Goal: Information Seeking & Learning: Learn about a topic

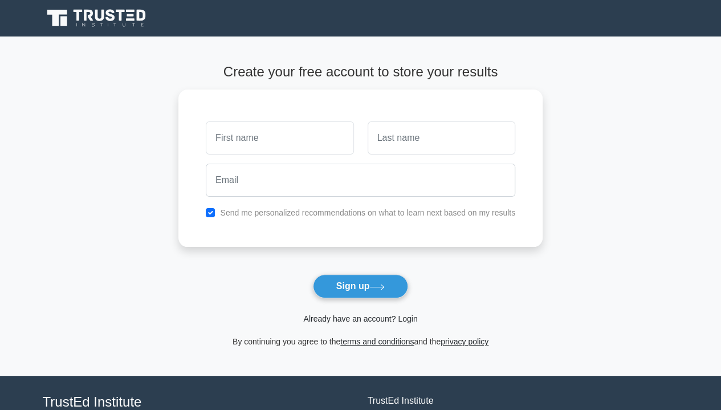
click at [386, 315] on link "Already have an account? Login" at bounding box center [360, 318] width 114 height 9
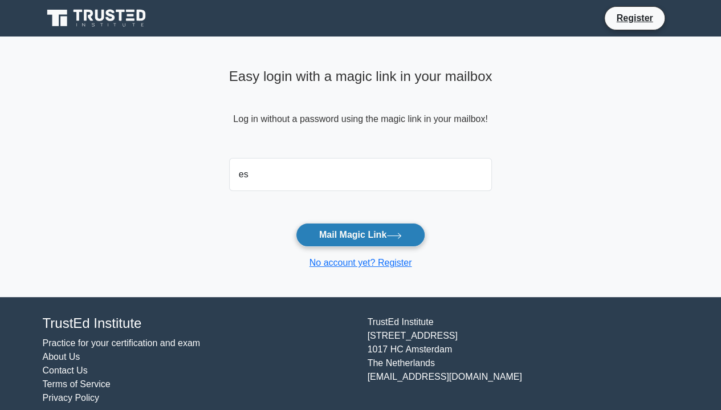
type input "estaamunga@gmail.com"
click at [363, 231] on button "Mail Magic Link" at bounding box center [360, 235] width 129 height 24
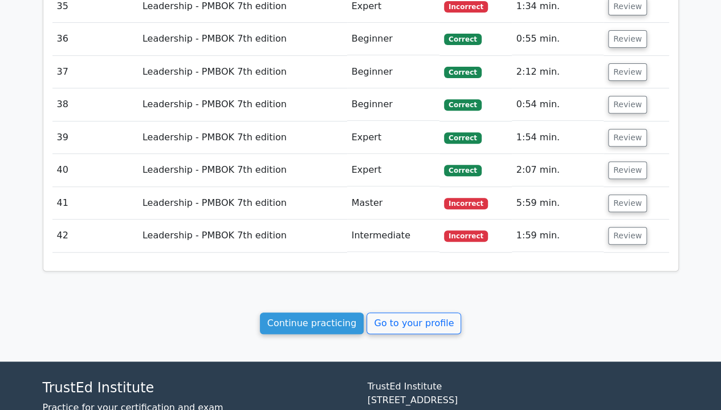
scroll to position [2351, 0]
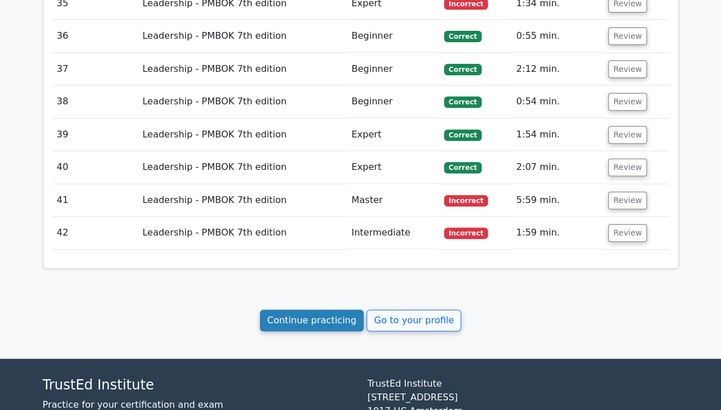
click at [318, 309] on link "Continue practicing" at bounding box center [312, 320] width 104 height 22
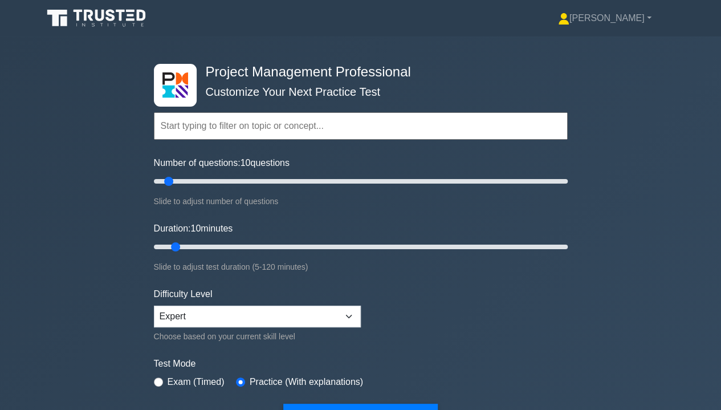
drag, startPoint x: 722, startPoint y: 21, endPoint x: 533, endPoint y: 48, distance: 191.2
click at [533, 48] on div "Project Management Professional Customize Your Next Practice Test Topics Scope …" at bounding box center [360, 246] width 427 height 420
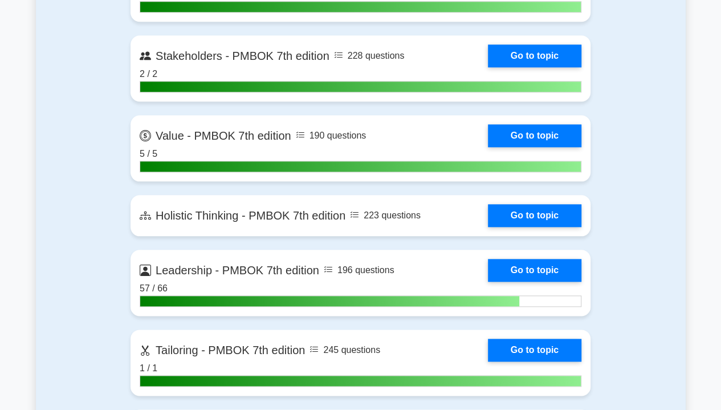
scroll to position [2675, 0]
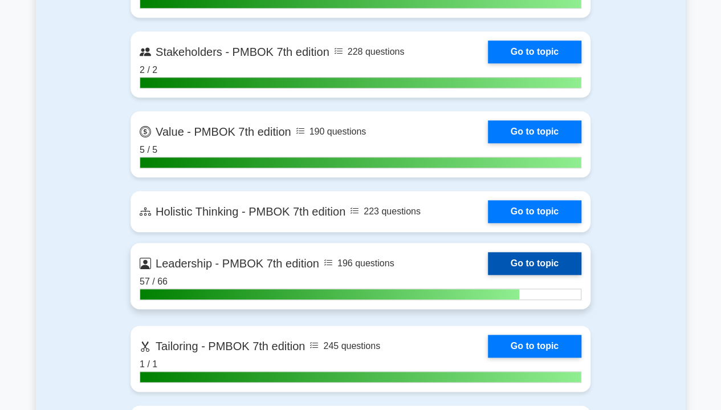
click at [551, 253] on link "Go to topic" at bounding box center [534, 263] width 93 height 23
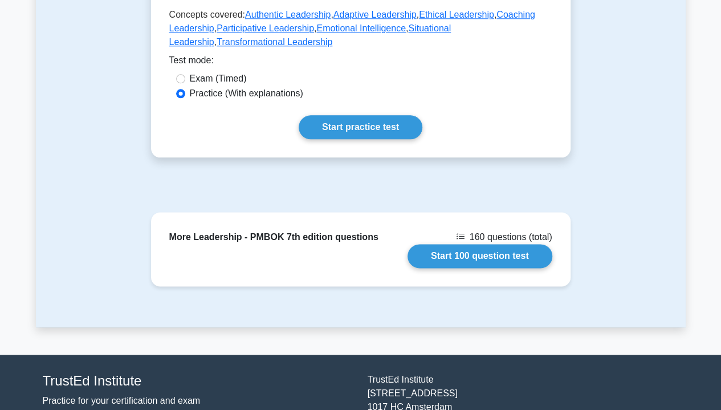
scroll to position [633, 0]
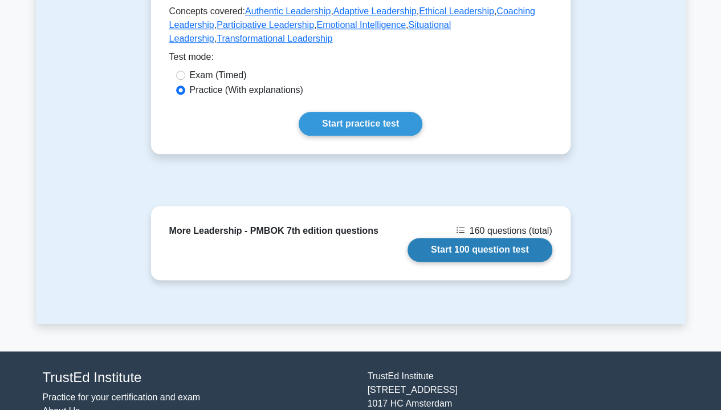
click at [476, 248] on link "Start 100 question test" at bounding box center [479, 250] width 145 height 24
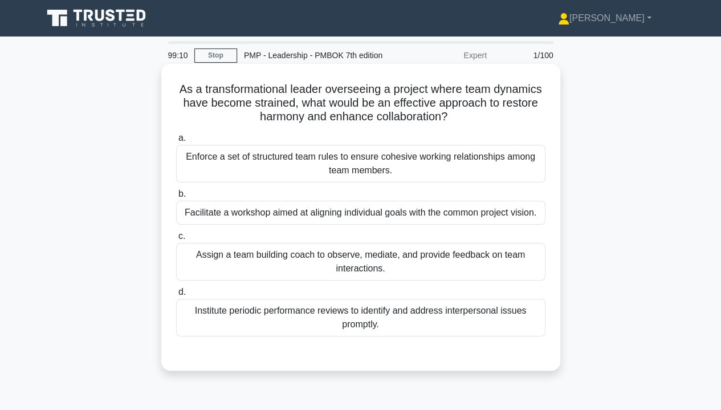
click at [453, 257] on div "Assign a team building coach to observe, mediate, and provide feedback on team …" at bounding box center [360, 262] width 369 height 38
click at [176, 240] on input "c. Assign a team building coach to observe, mediate, and provide feedback on te…" at bounding box center [176, 235] width 0 height 7
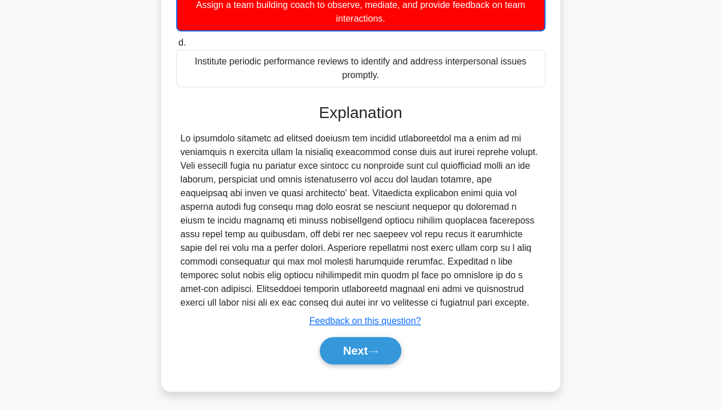
scroll to position [256, 0]
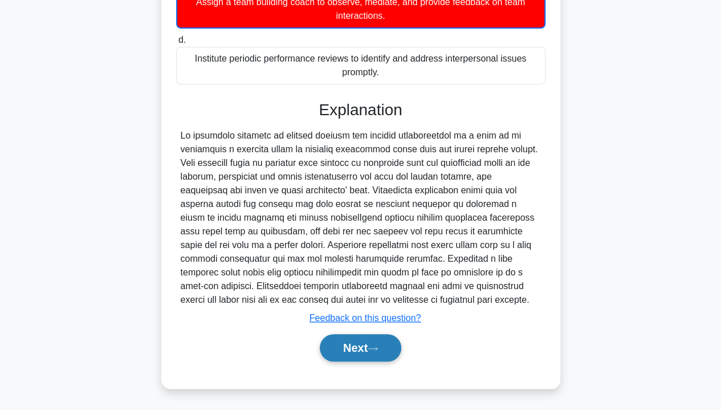
click at [388, 355] on button "Next" at bounding box center [360, 347] width 81 height 27
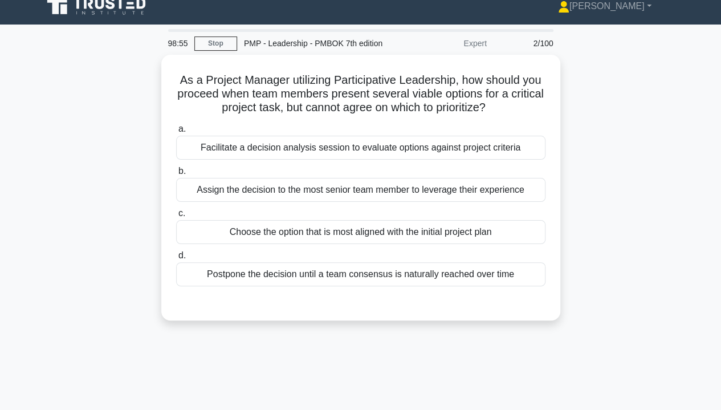
scroll to position [11, 0]
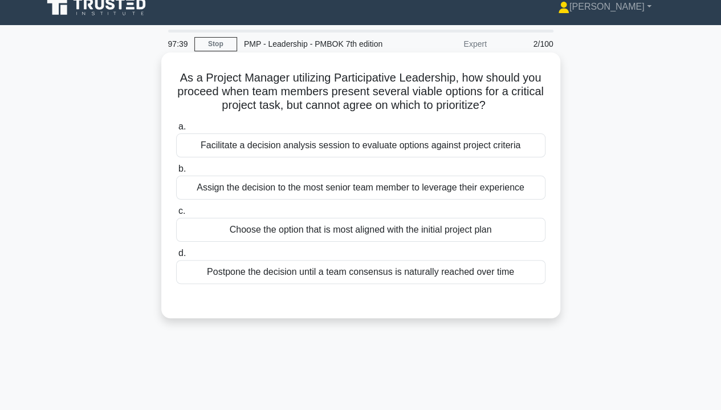
click at [438, 145] on div "Facilitate a decision analysis session to evaluate options against project crit…" at bounding box center [360, 145] width 369 height 24
click at [176, 130] on input "a. Facilitate a decision analysis session to evaluate options against project c…" at bounding box center [176, 126] width 0 height 7
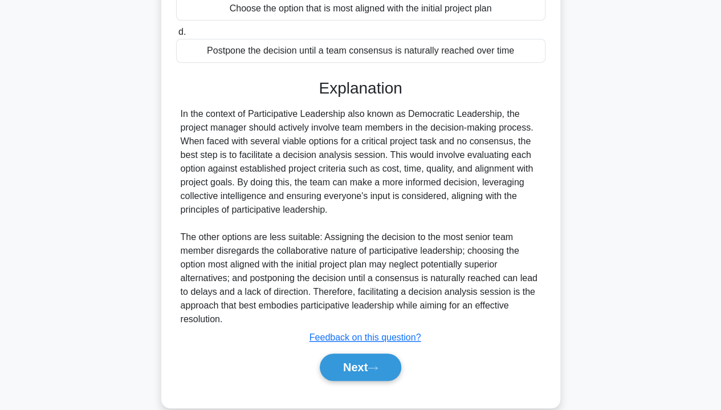
scroll to position [250, 0]
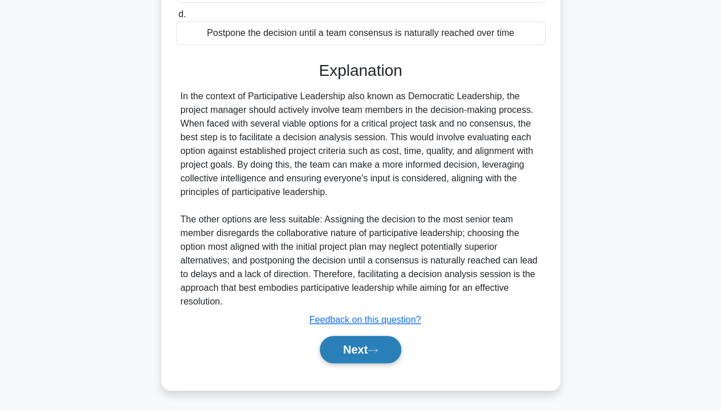
click at [363, 350] on button "Next" at bounding box center [360, 348] width 81 height 27
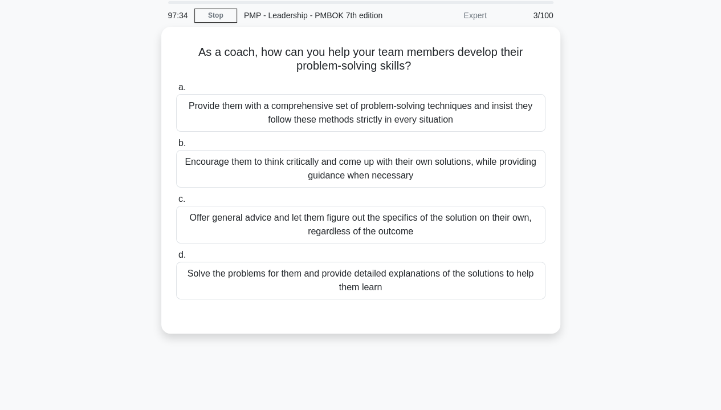
scroll to position [38, 0]
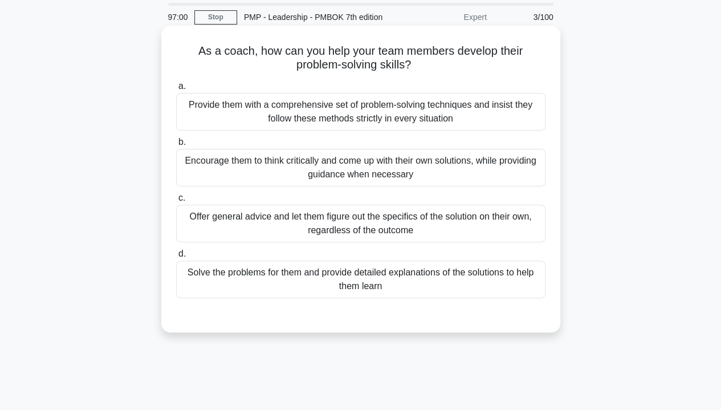
click at [417, 170] on div "Encourage them to think critically and come up with their own solutions, while …" at bounding box center [360, 168] width 369 height 38
click at [176, 146] on input "b. Encourage them to think critically and come up with their own solutions, whi…" at bounding box center [176, 141] width 0 height 7
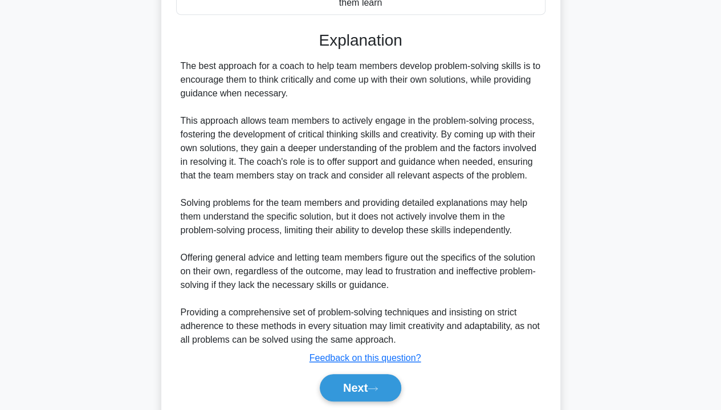
scroll to position [359, 0]
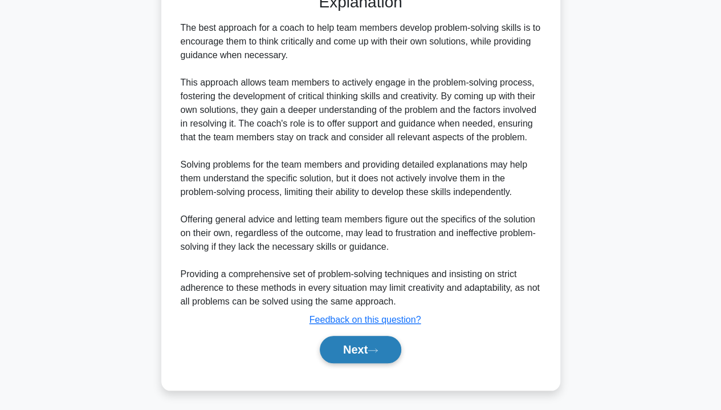
click at [374, 348] on icon at bounding box center [372, 350] width 10 height 6
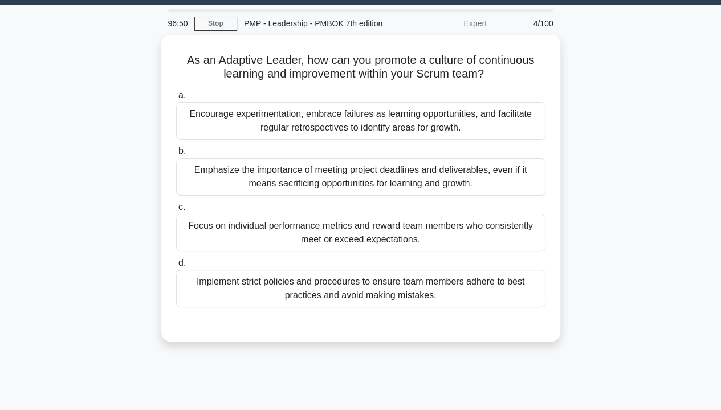
scroll to position [31, 0]
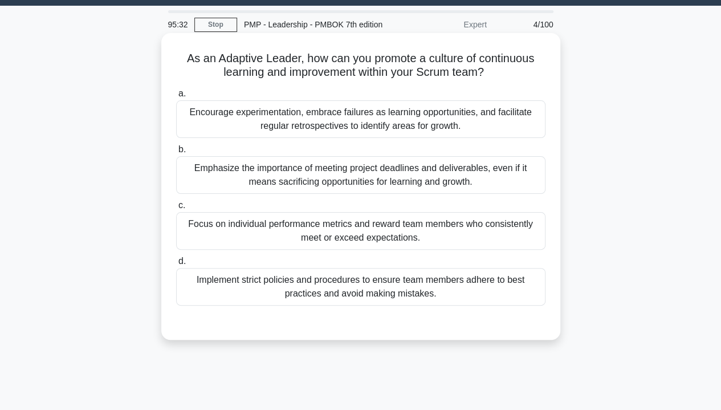
click at [393, 123] on div "Encourage experimentation, embrace failures as learning opportunities, and faci…" at bounding box center [360, 119] width 369 height 38
click at [176, 97] on input "a. Encourage experimentation, embrace failures as learning opportunities, and f…" at bounding box center [176, 93] width 0 height 7
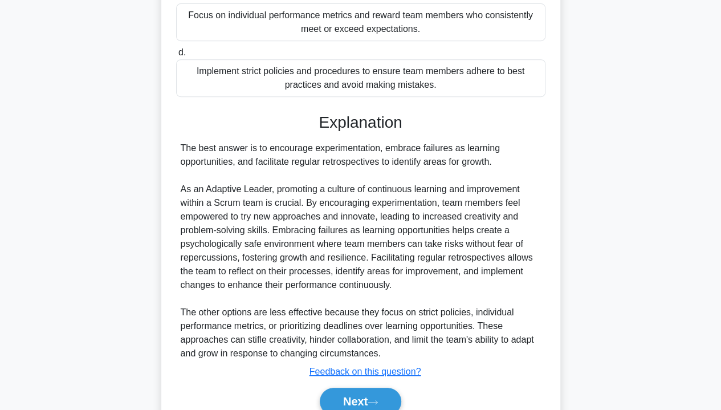
scroll to position [291, 0]
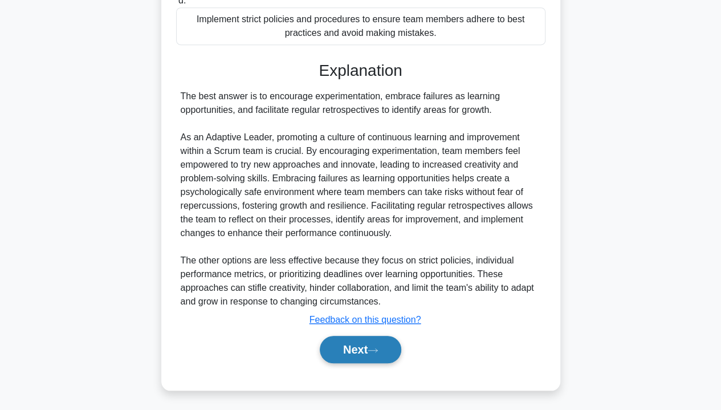
click at [358, 355] on button "Next" at bounding box center [360, 348] width 81 height 27
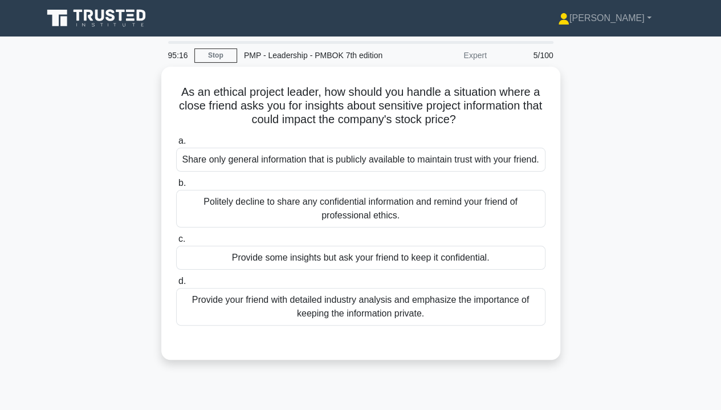
scroll to position [0, 0]
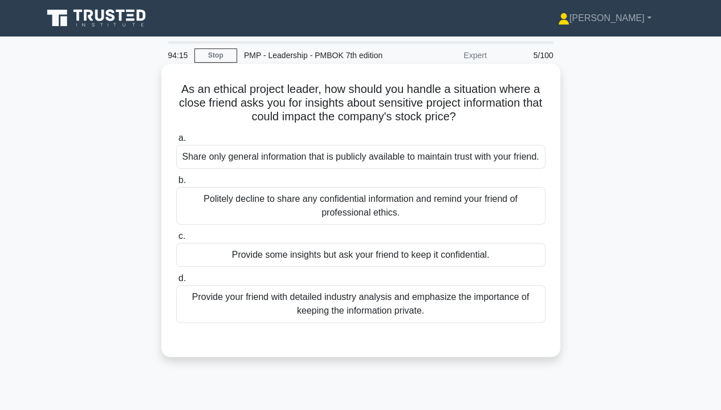
click at [480, 213] on div "Politely decline to share any confidential information and remind your friend o…" at bounding box center [360, 206] width 369 height 38
click at [176, 184] on input "b. Politely decline to share any confidential information and remind your frien…" at bounding box center [176, 180] width 0 height 7
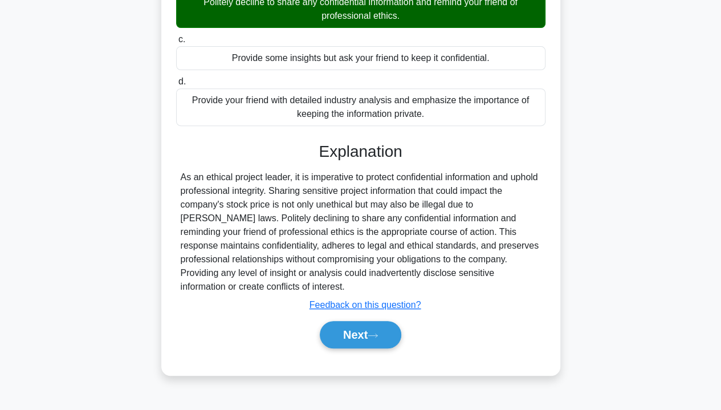
scroll to position [206, 0]
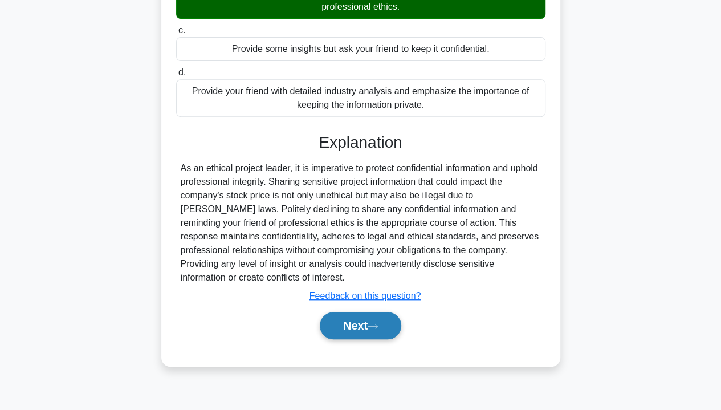
click at [383, 339] on button "Next" at bounding box center [360, 325] width 81 height 27
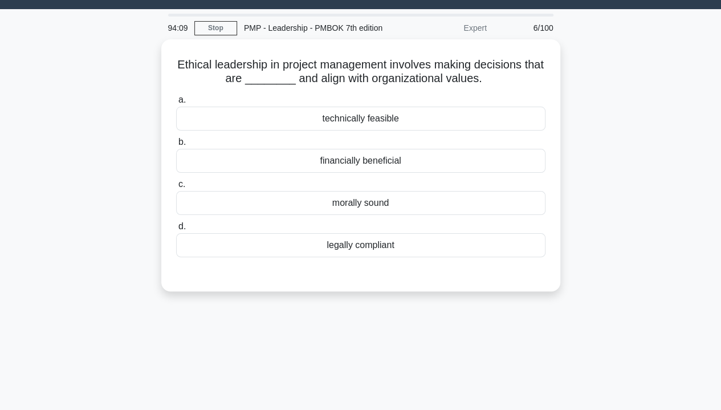
scroll to position [26, 0]
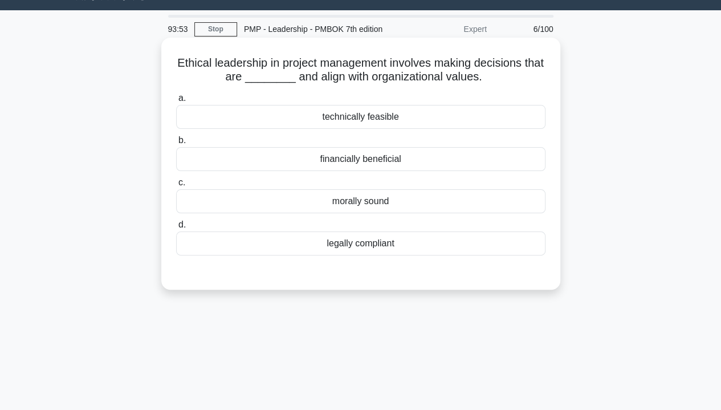
click at [458, 208] on div "morally sound" at bounding box center [360, 201] width 369 height 24
click at [176, 186] on input "c. morally sound" at bounding box center [176, 182] width 0 height 7
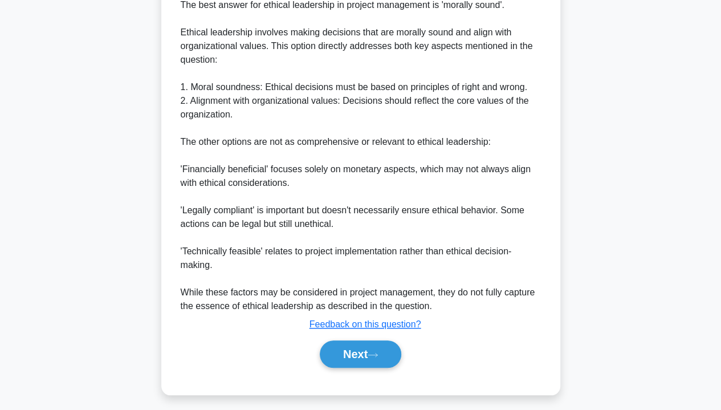
scroll to position [328, 0]
click at [384, 355] on button "Next" at bounding box center [360, 352] width 81 height 27
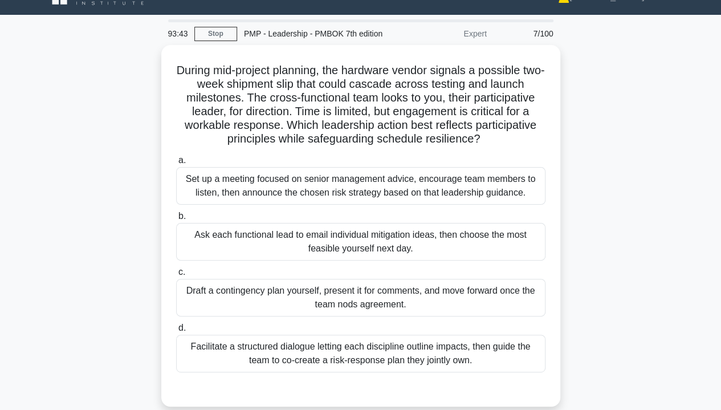
scroll to position [21, 0]
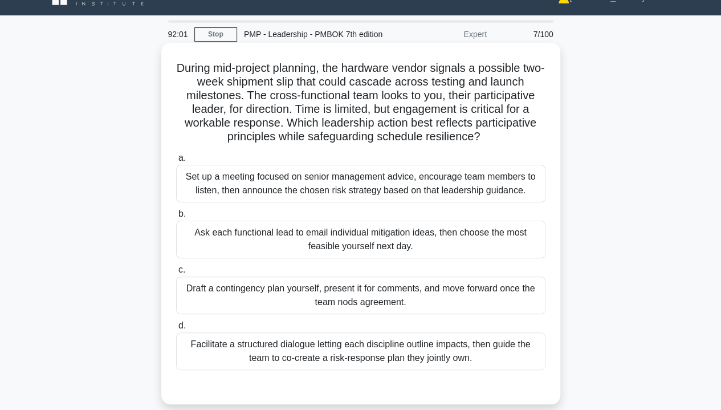
click at [414, 345] on div "Facilitate a structured dialogue letting each discipline outline impacts, then …" at bounding box center [360, 351] width 369 height 38
click at [176, 329] on input "d. Facilitate a structured dialogue letting each discipline outline impacts, th…" at bounding box center [176, 325] width 0 height 7
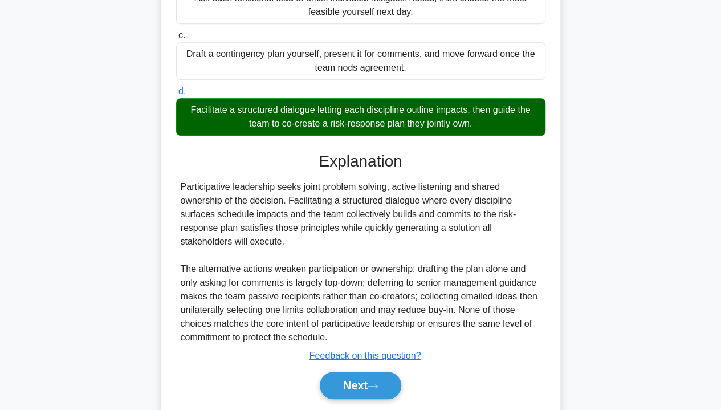
scroll to position [291, 0]
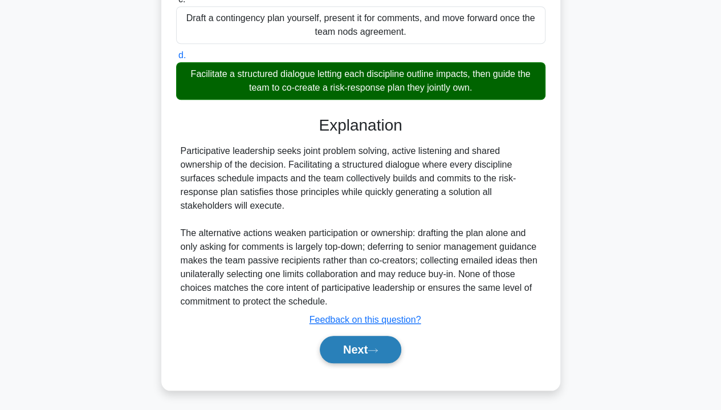
click at [360, 350] on button "Next" at bounding box center [360, 348] width 81 height 27
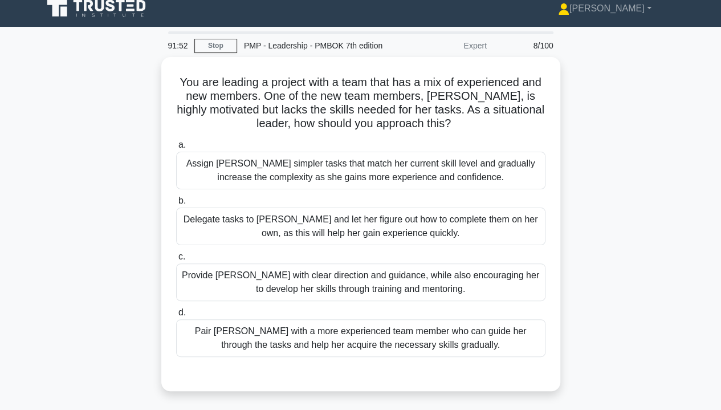
scroll to position [8, 0]
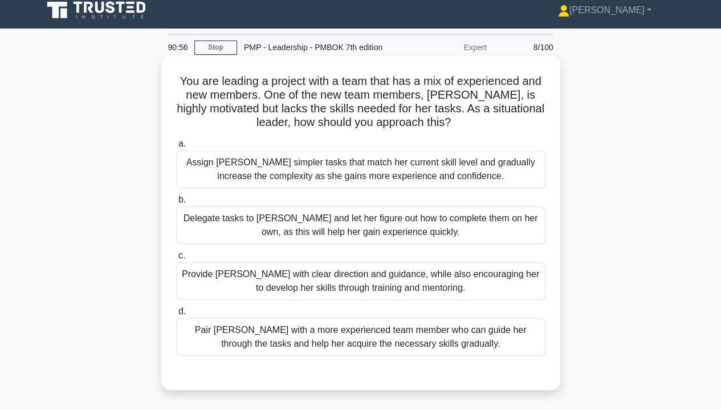
click at [500, 282] on div "Provide [PERSON_NAME] with clear direction and guidance, while also encouraging…" at bounding box center [360, 281] width 369 height 38
click at [176, 259] on input "c. Provide [PERSON_NAME] with clear direction and guidance, while also encourag…" at bounding box center [176, 255] width 0 height 7
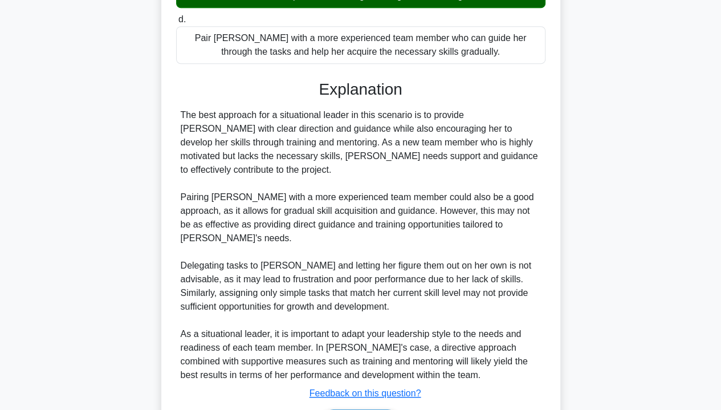
scroll to position [312, 0]
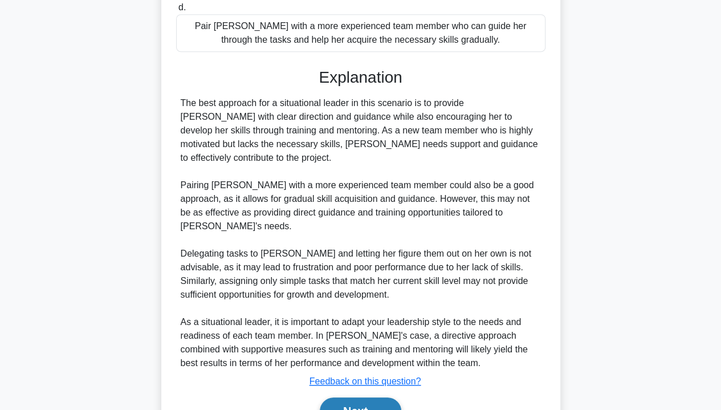
click at [359, 397] on button "Next" at bounding box center [360, 410] width 81 height 27
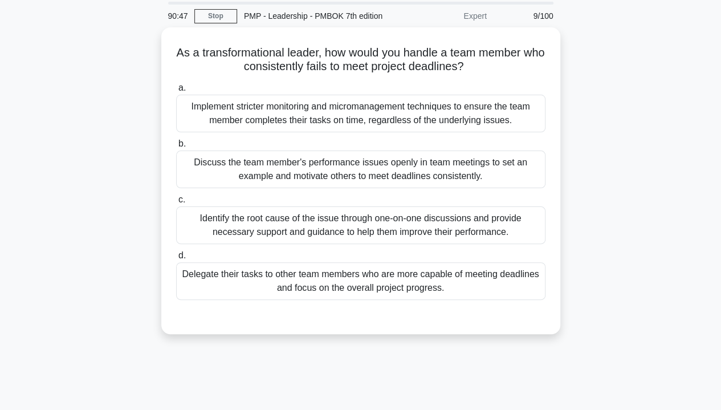
scroll to position [39, 0]
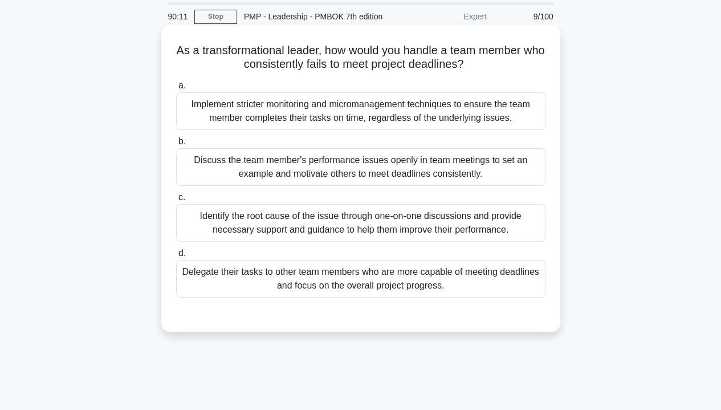
click at [509, 226] on div "Identify the root cause of the issue through one-on-one discussions and provide…" at bounding box center [360, 223] width 369 height 38
click at [176, 201] on input "c. Identify the root cause of the issue through one-on-one discussions and prov…" at bounding box center [176, 197] width 0 height 7
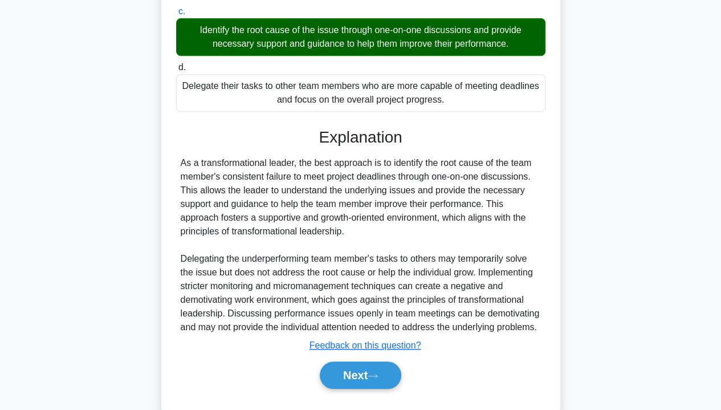
scroll to position [264, 0]
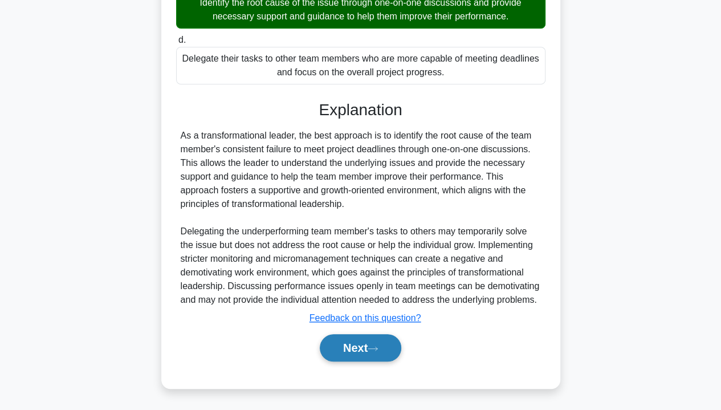
click at [346, 350] on button "Next" at bounding box center [360, 347] width 81 height 27
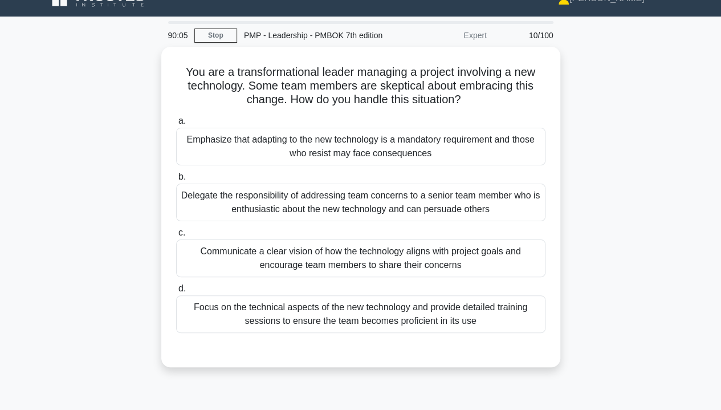
scroll to position [18, 0]
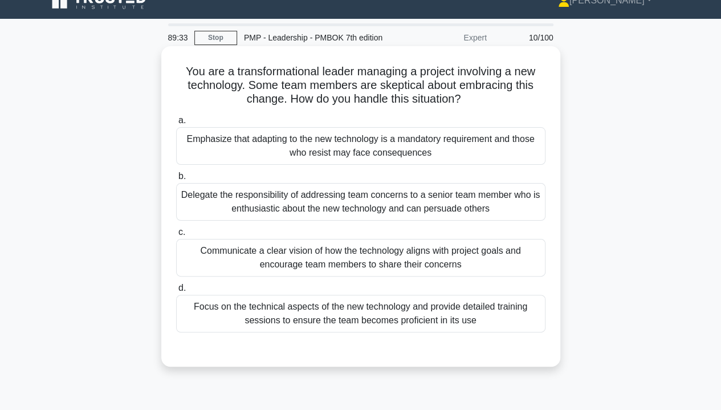
click at [491, 269] on div "Communicate a clear vision of how the technology aligns with project goals and …" at bounding box center [360, 258] width 369 height 38
click at [176, 236] on input "c. Communicate a clear vision of how the technology aligns with project goals a…" at bounding box center [176, 231] width 0 height 7
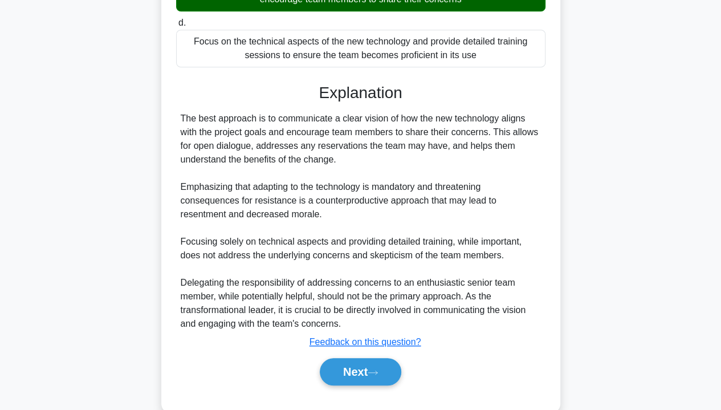
scroll to position [287, 0]
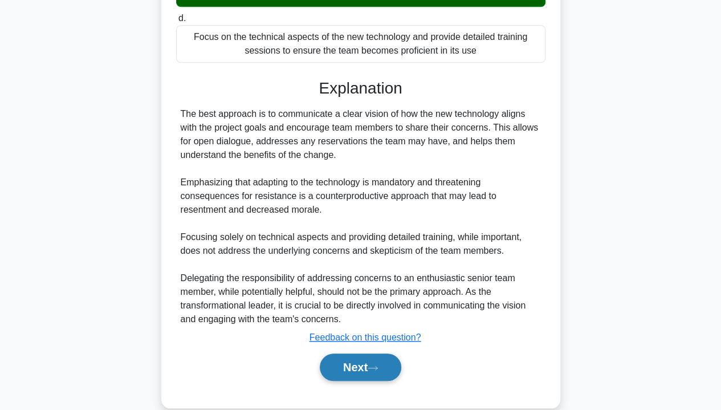
click at [373, 367] on icon at bounding box center [372, 368] width 10 height 6
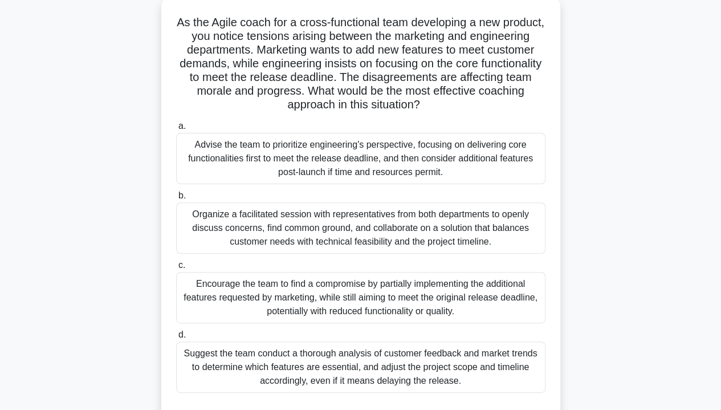
scroll to position [73, 0]
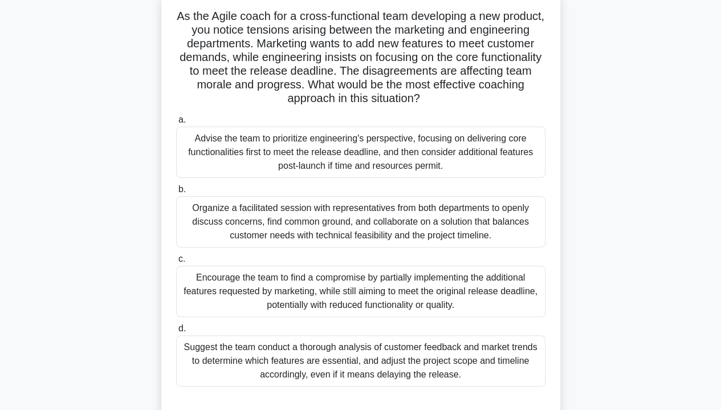
click at [493, 219] on div "Organize a facilitated session with representatives from both departments to op…" at bounding box center [360, 221] width 369 height 51
click at [176, 193] on input "b. Organize a facilitated session with representatives from both departments to…" at bounding box center [176, 189] width 0 height 7
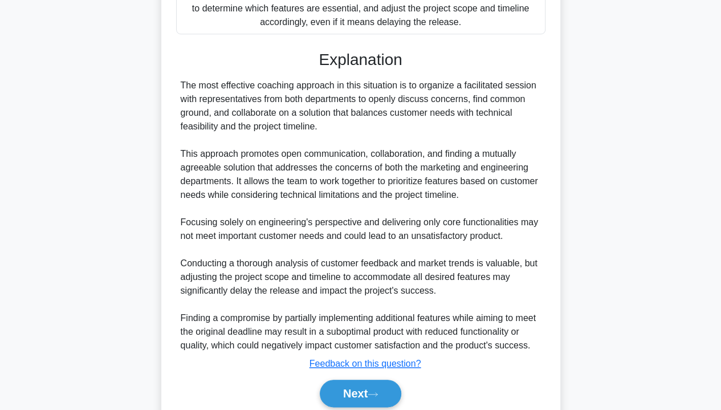
scroll to position [469, 0]
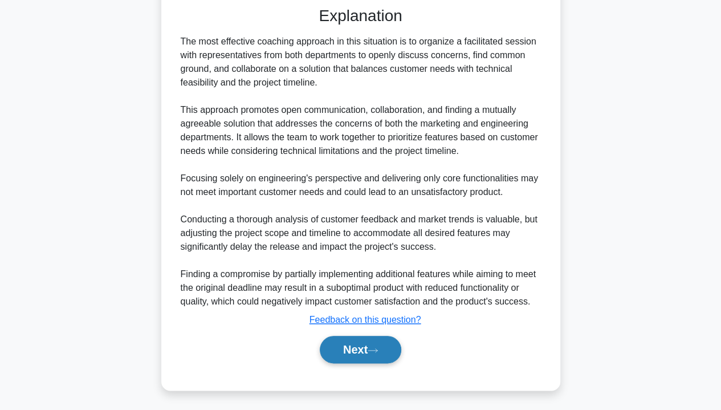
click at [377, 349] on icon at bounding box center [372, 350] width 10 height 6
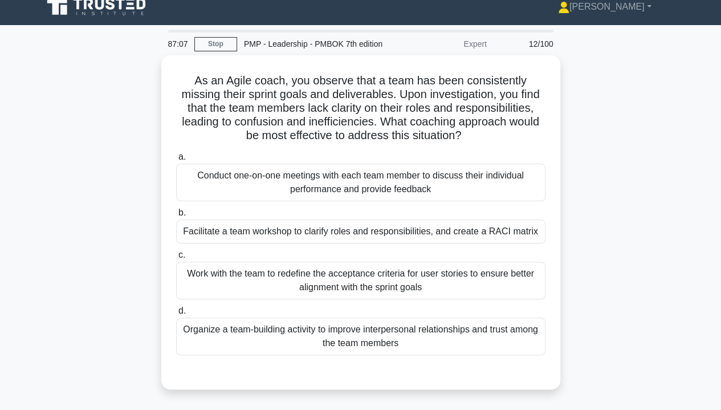
scroll to position [0, 0]
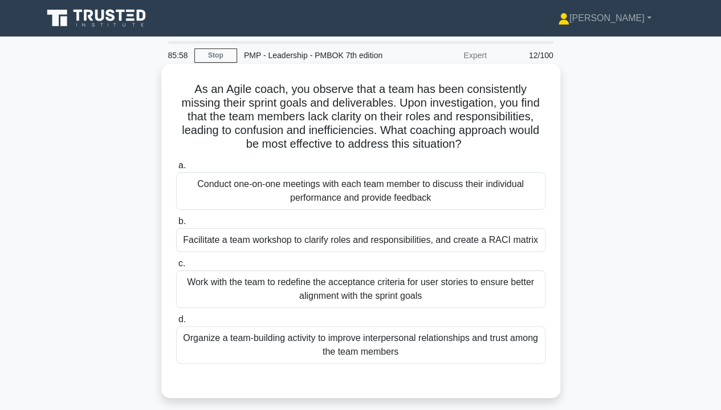
click at [501, 244] on div "Facilitate a team workshop to clarify roles and responsibilities, and create a …" at bounding box center [360, 240] width 369 height 24
click at [176, 225] on input "b. Facilitate a team workshop to clarify roles and responsibilities, and create…" at bounding box center [176, 221] width 0 height 7
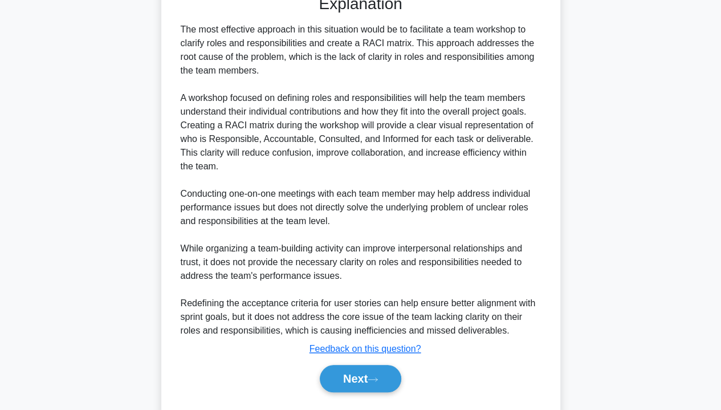
scroll to position [428, 0]
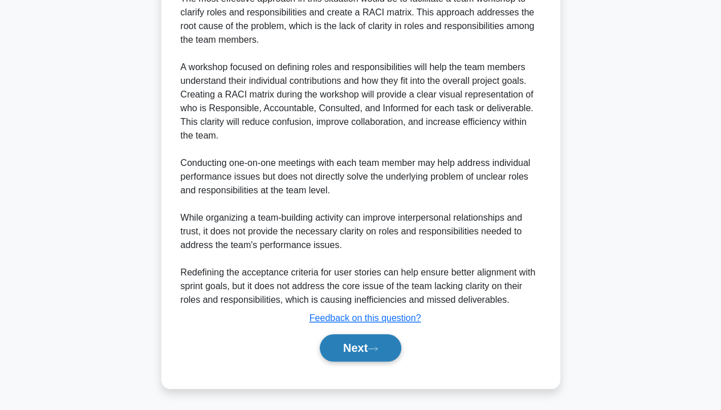
click at [374, 347] on icon at bounding box center [372, 348] width 10 height 6
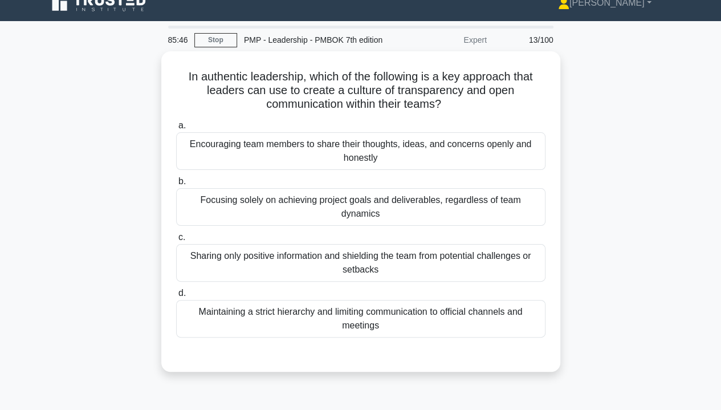
scroll to position [0, 0]
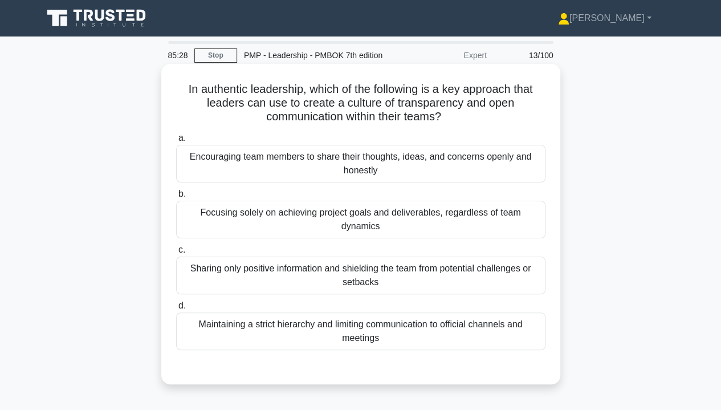
click at [457, 166] on div "Encouraging team members to share their thoughts, ideas, and concerns openly an…" at bounding box center [360, 164] width 369 height 38
click at [176, 142] on input "a. Encouraging team members to share their thoughts, ideas, and concerns openly…" at bounding box center [176, 137] width 0 height 7
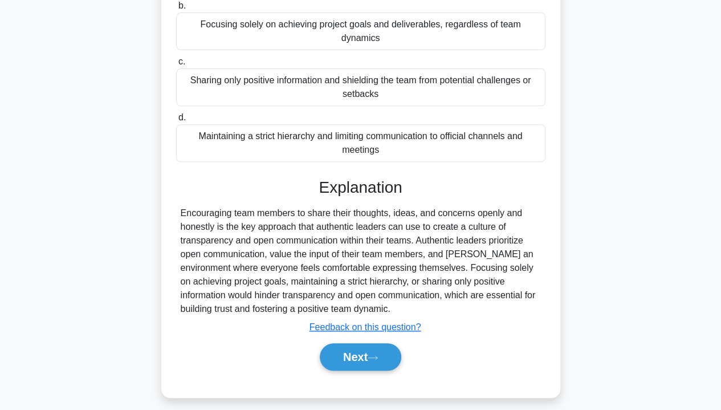
scroll to position [206, 0]
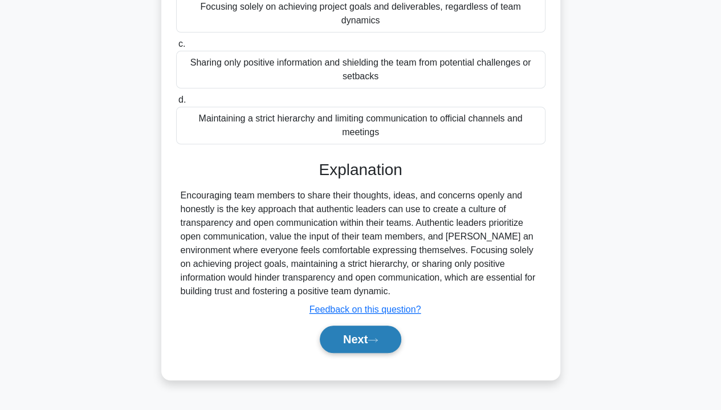
click at [367, 326] on button "Next" at bounding box center [360, 338] width 81 height 27
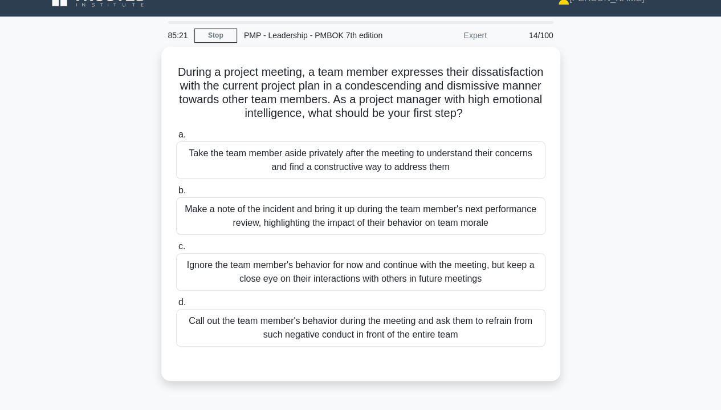
scroll to position [17, 0]
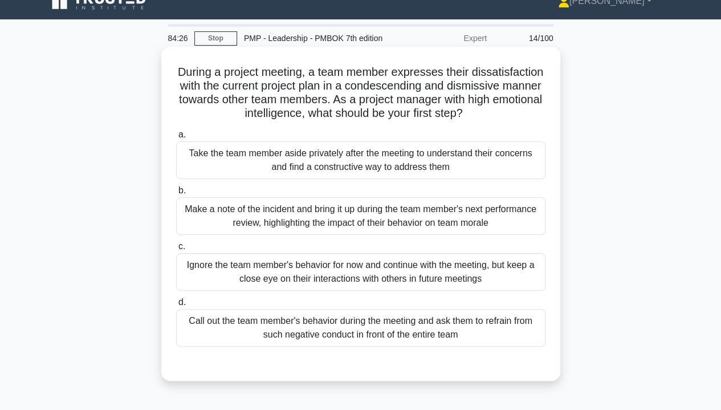
click at [379, 167] on div "Take the team member aside privately after the meeting to understand their conc…" at bounding box center [360, 160] width 369 height 38
click at [176, 138] on input "a. Take the team member aside privately after the meeting to understand their c…" at bounding box center [176, 134] width 0 height 7
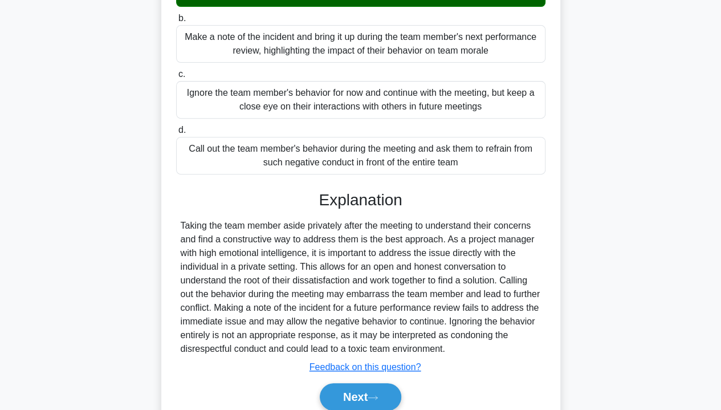
scroll to position [227, 0]
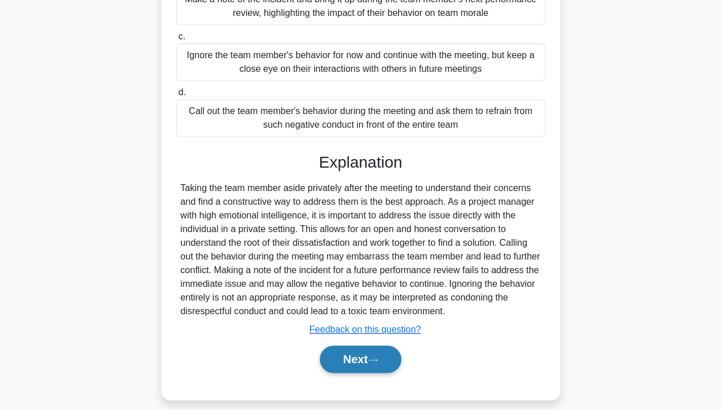
click at [363, 361] on button "Next" at bounding box center [360, 358] width 81 height 27
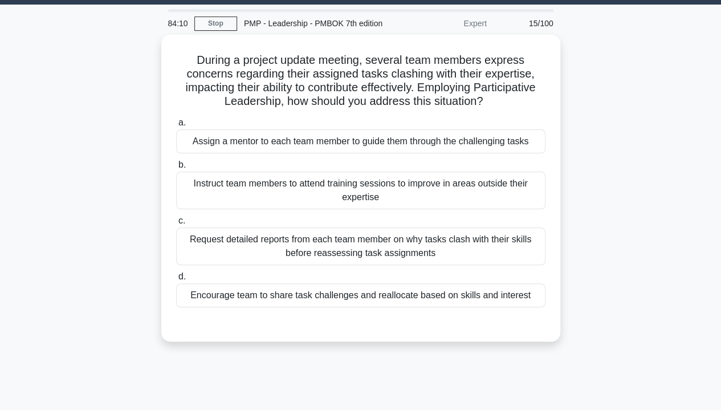
scroll to position [30, 0]
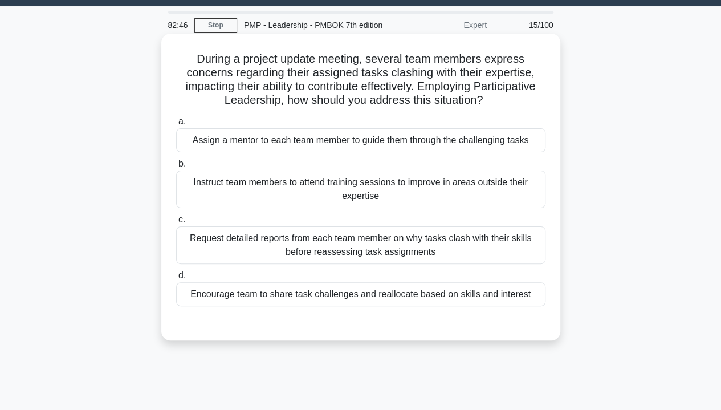
click at [490, 296] on div "Encourage team to share task challenges and reallocate based on skills and inte…" at bounding box center [360, 294] width 369 height 24
click at [176, 279] on input "d. Encourage team to share task challenges and reallocate based on skills and i…" at bounding box center [176, 275] width 0 height 7
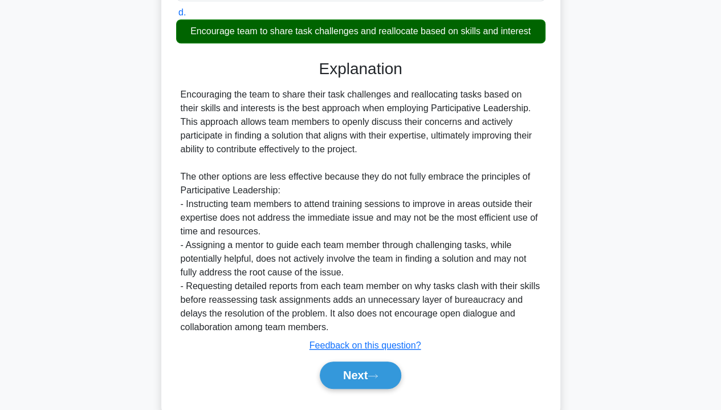
scroll to position [318, 0]
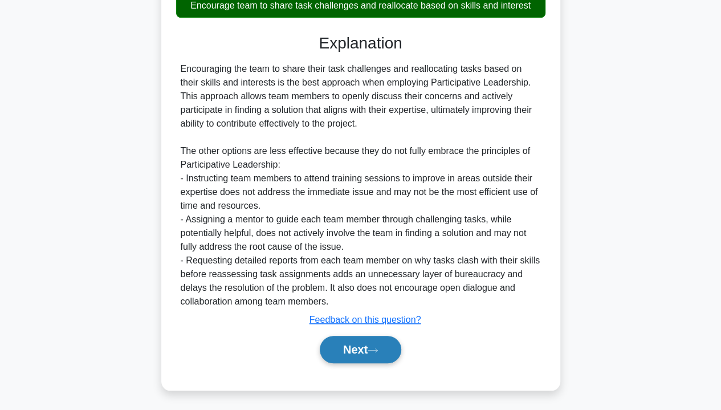
click at [375, 350] on icon at bounding box center [372, 350] width 10 height 6
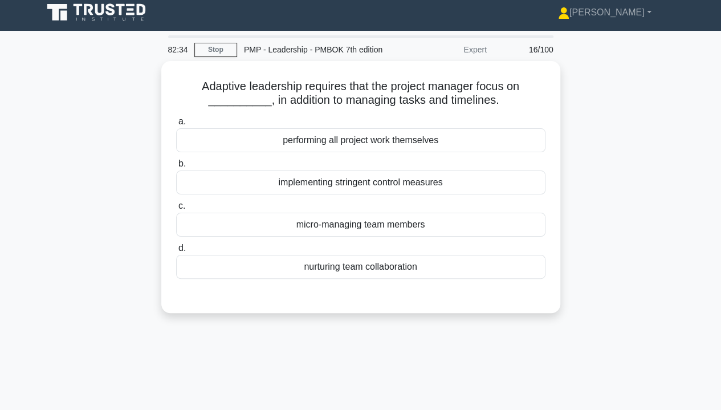
scroll to position [0, 0]
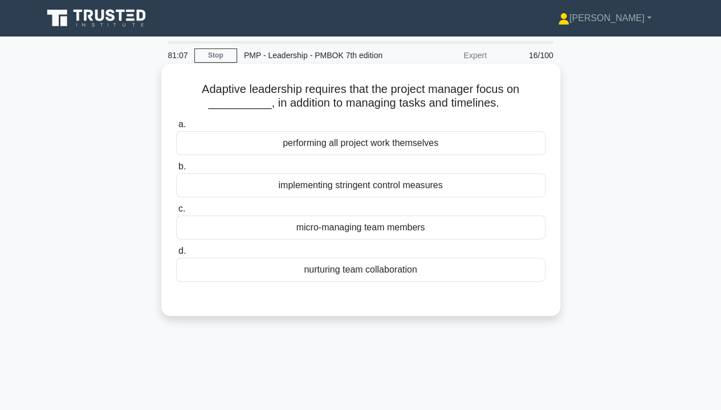
click at [423, 272] on div "nurturing team collaboration" at bounding box center [360, 269] width 369 height 24
click at [176, 255] on input "d. nurturing team collaboration" at bounding box center [176, 250] width 0 height 7
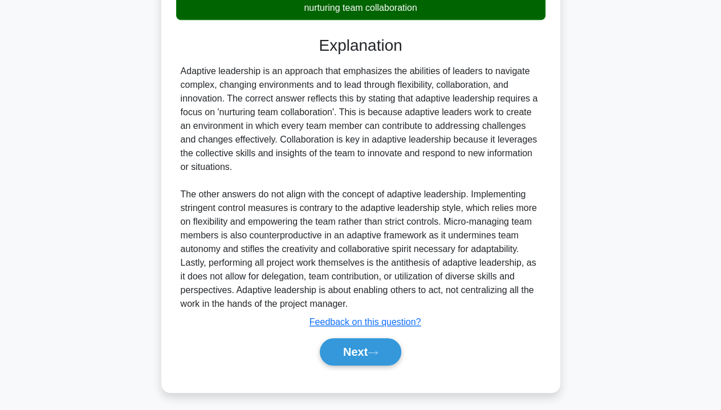
scroll to position [264, 0]
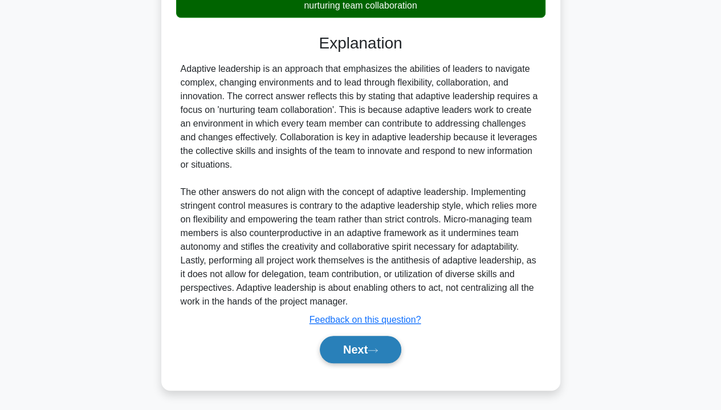
click at [371, 347] on button "Next" at bounding box center [360, 348] width 81 height 27
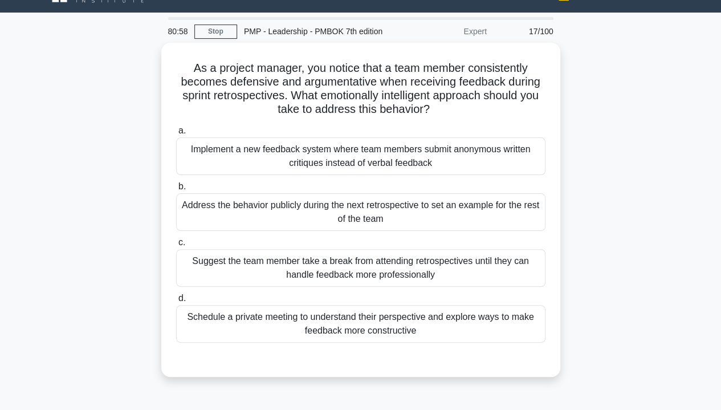
scroll to position [21, 0]
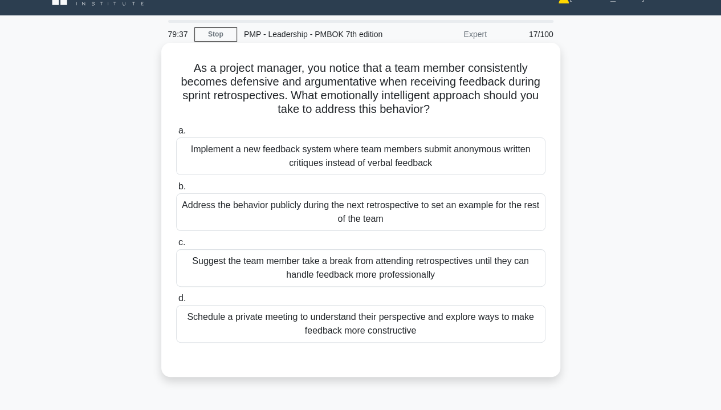
click at [480, 325] on div "Schedule a private meeting to understand their perspective and explore ways to …" at bounding box center [360, 324] width 369 height 38
click at [176, 302] on input "d. Schedule a private meeting to understand their perspective and explore ways …" at bounding box center [176, 297] width 0 height 7
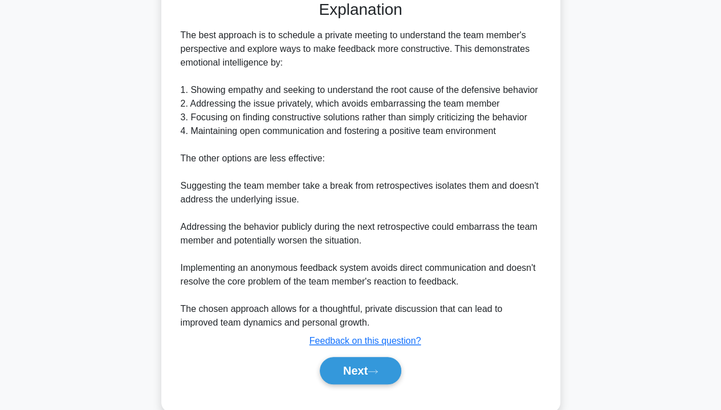
scroll to position [380, 0]
click at [371, 367] on button "Next" at bounding box center [360, 369] width 81 height 27
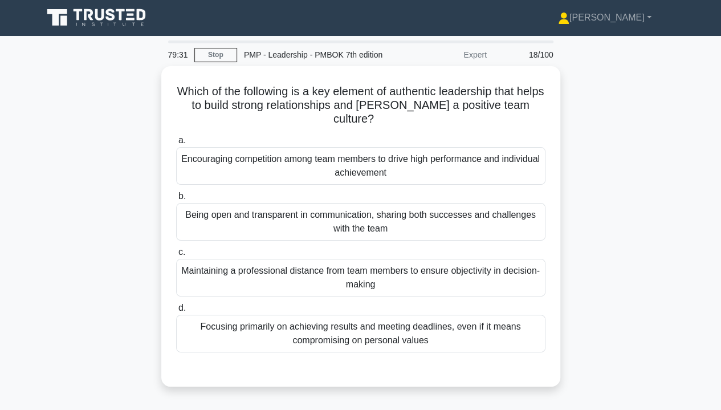
scroll to position [0, 0]
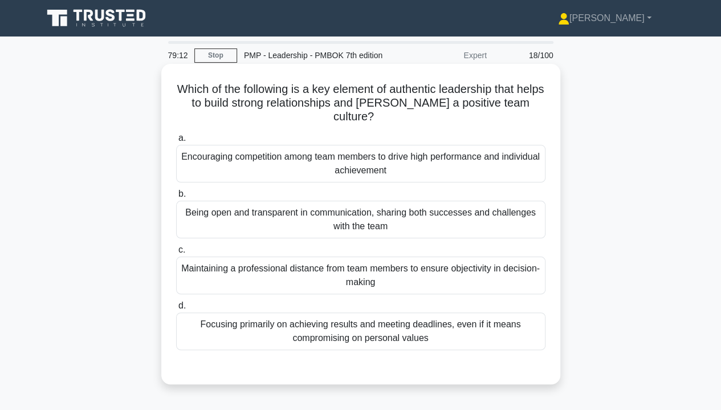
click at [479, 227] on div "Being open and transparent in communication, sharing both successes and challen…" at bounding box center [360, 219] width 369 height 38
click at [176, 198] on input "b. Being open and transparent in communication, sharing both successes and chal…" at bounding box center [176, 193] width 0 height 7
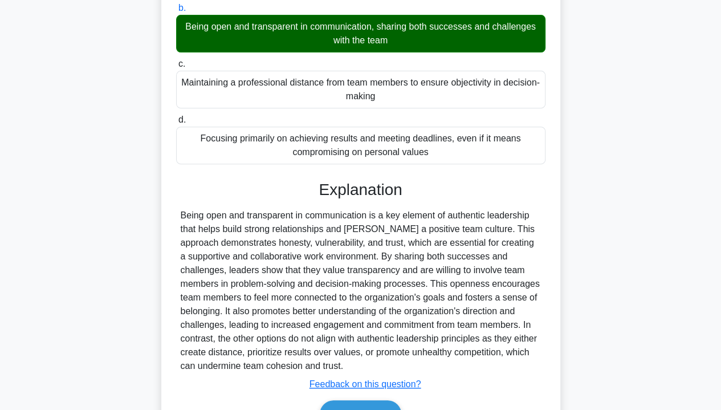
scroll to position [250, 0]
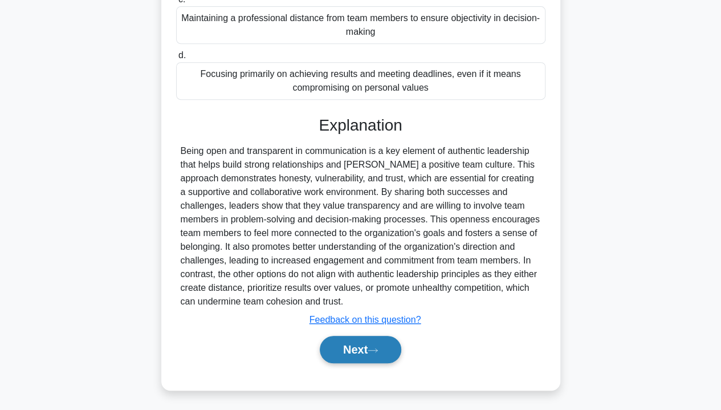
click at [363, 354] on button "Next" at bounding box center [360, 348] width 81 height 27
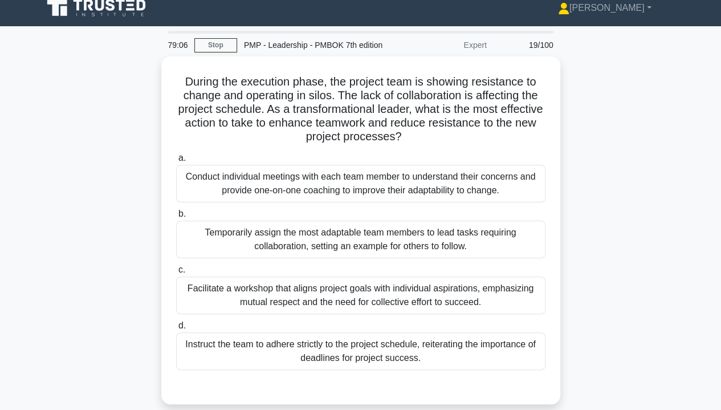
scroll to position [10, 0]
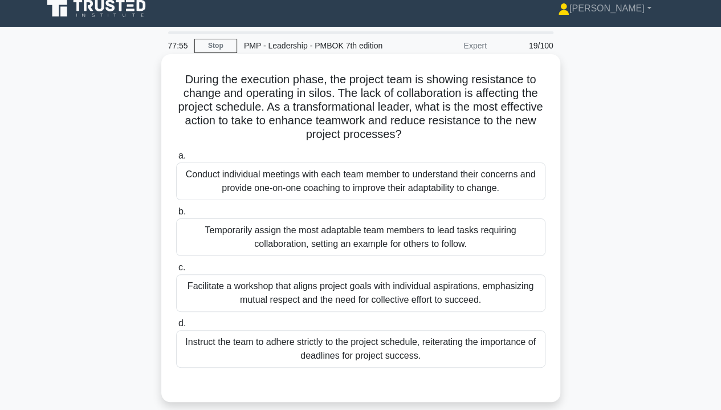
click at [489, 294] on div "Facilitate a workshop that aligns project goals with individual aspirations, em…" at bounding box center [360, 293] width 369 height 38
click at [176, 271] on input "c. Facilitate a workshop that aligns project goals with individual aspirations,…" at bounding box center [176, 267] width 0 height 7
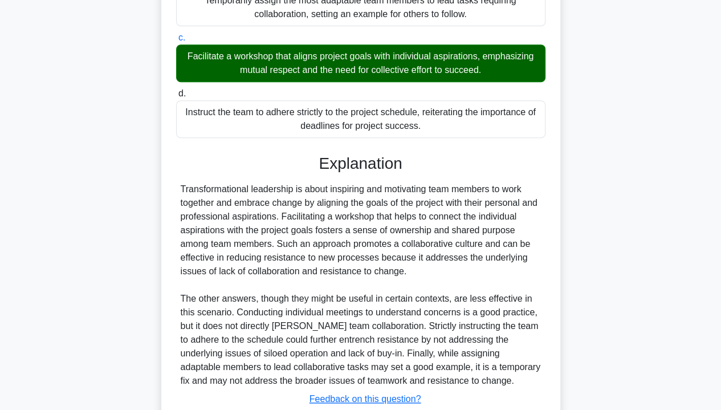
scroll to position [318, 0]
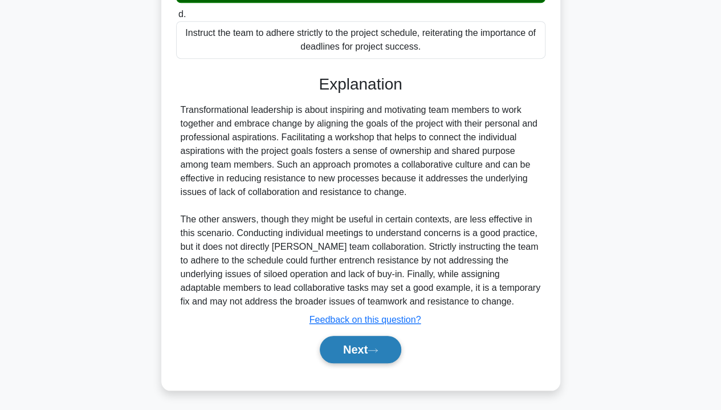
click at [365, 351] on button "Next" at bounding box center [360, 348] width 81 height 27
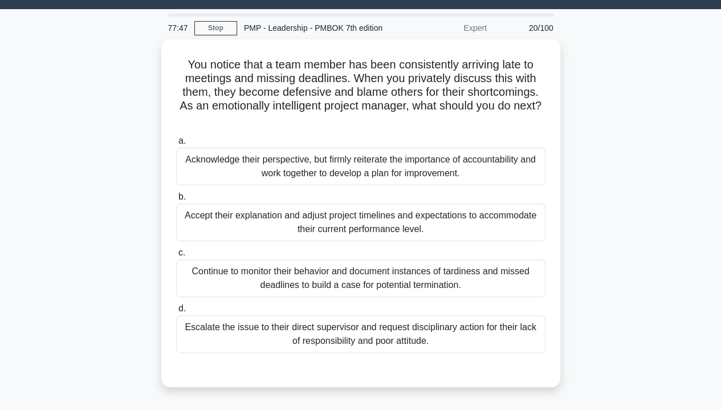
scroll to position [26, 0]
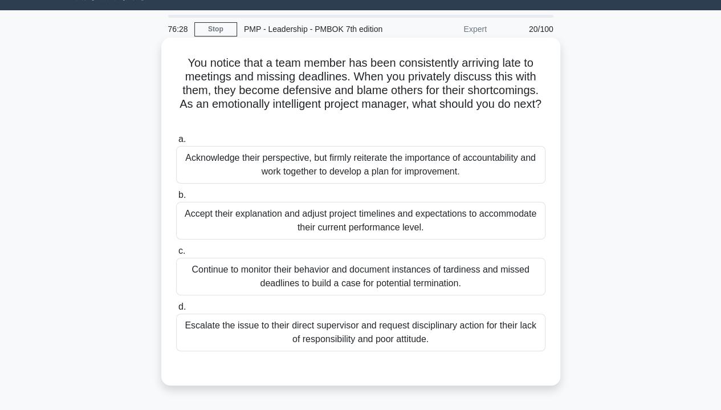
click at [497, 279] on div "Continue to monitor their behavior and document instances of tardiness and miss…" at bounding box center [360, 276] width 369 height 38
click at [176, 255] on input "c. Continue to monitor their behavior and document instances of tardiness and m…" at bounding box center [176, 250] width 0 height 7
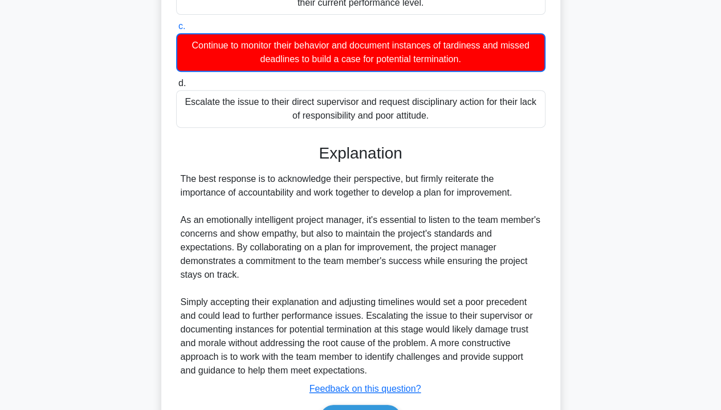
scroll to position [320, 0]
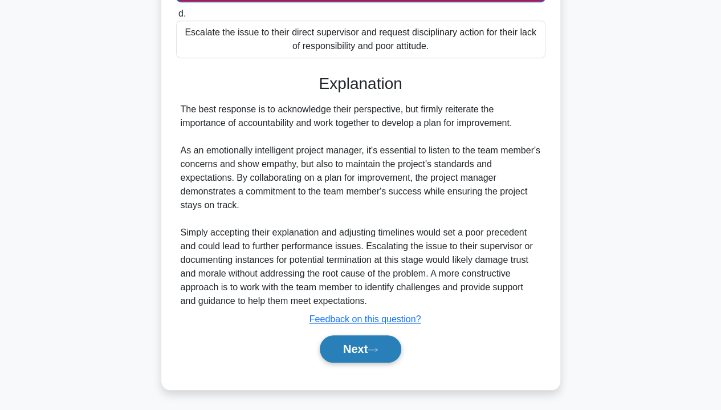
click at [361, 357] on button "Next" at bounding box center [360, 348] width 81 height 27
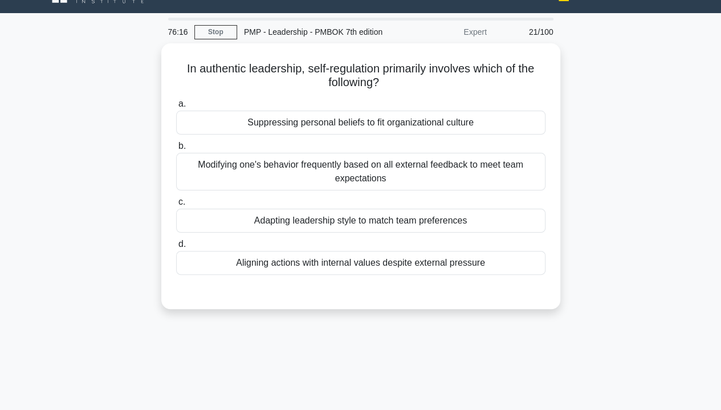
scroll to position [10, 0]
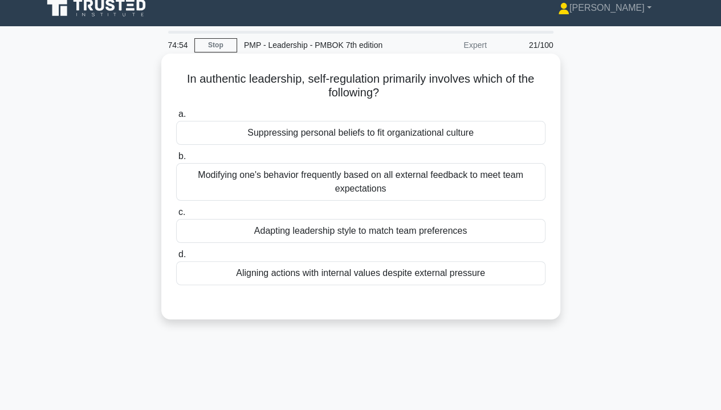
click at [505, 132] on div "Suppressing personal beliefs to fit organizational culture" at bounding box center [360, 133] width 369 height 24
click at [176, 118] on input "a. Suppressing personal beliefs to fit organizational culture" at bounding box center [176, 114] width 0 height 7
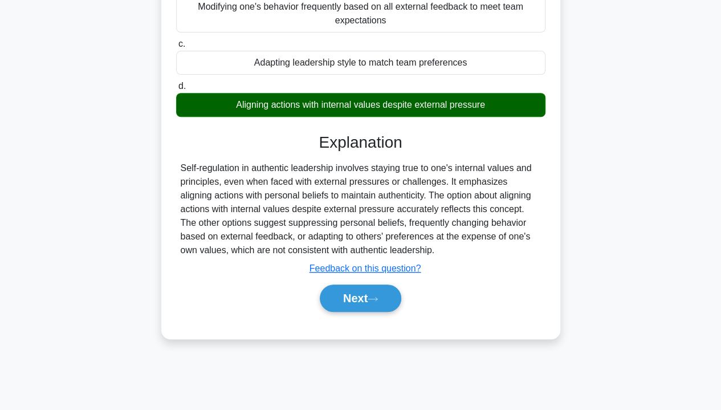
scroll to position [191, 0]
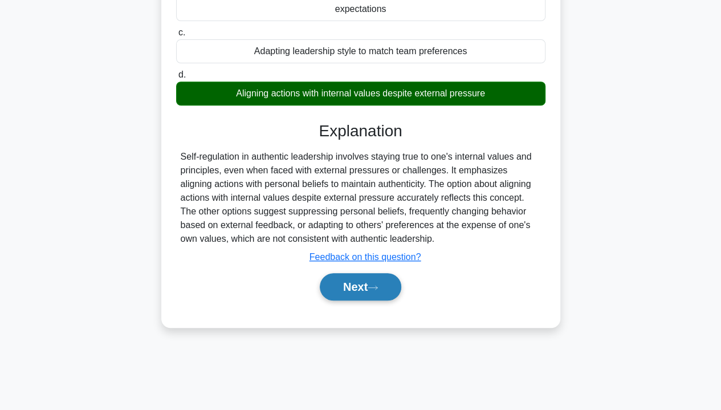
click at [362, 292] on button "Next" at bounding box center [360, 286] width 81 height 27
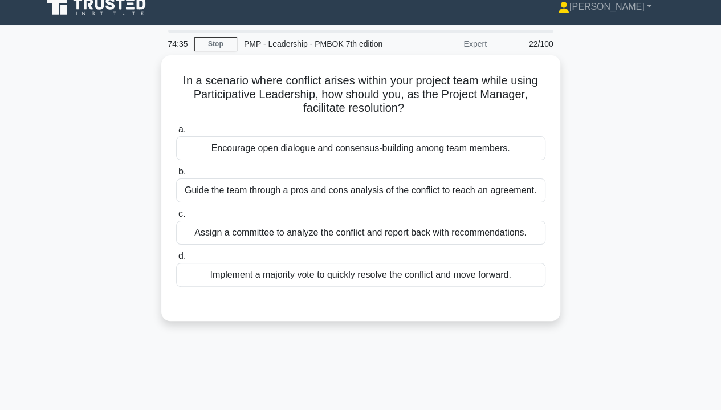
scroll to position [10, 0]
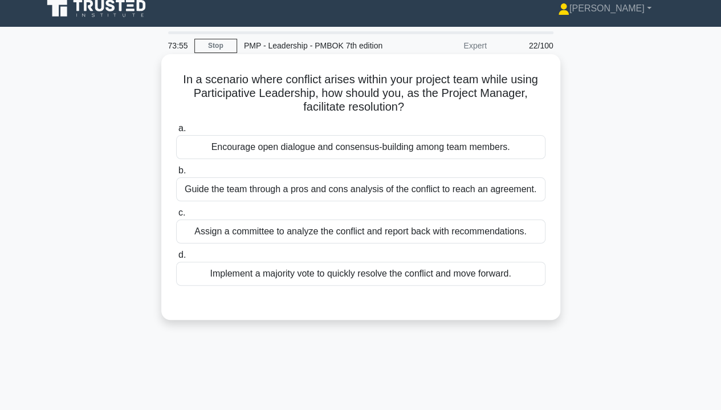
click at [502, 144] on div "Encourage open dialogue and consensus-building among team members." at bounding box center [360, 147] width 369 height 24
click at [176, 132] on input "a. Encourage open dialogue and consensus-building among team members." at bounding box center [176, 128] width 0 height 7
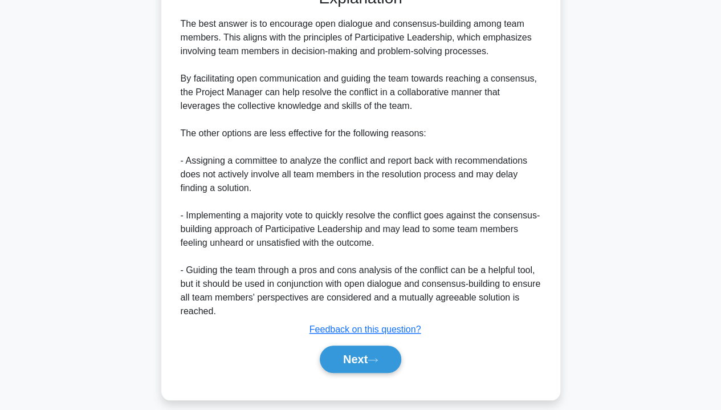
scroll to position [324, 0]
click at [365, 359] on button "Next" at bounding box center [360, 357] width 81 height 27
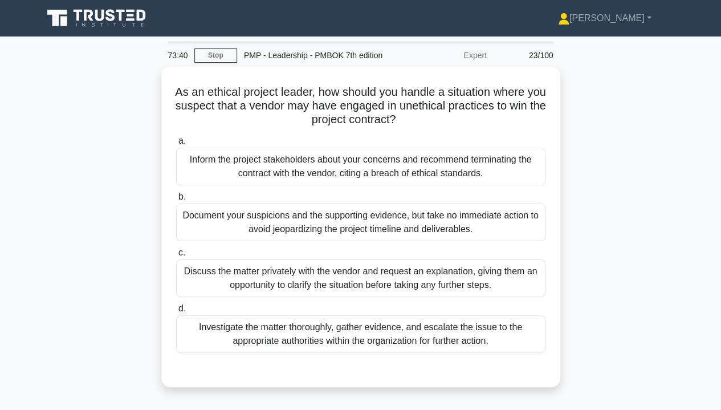
scroll to position [0, 0]
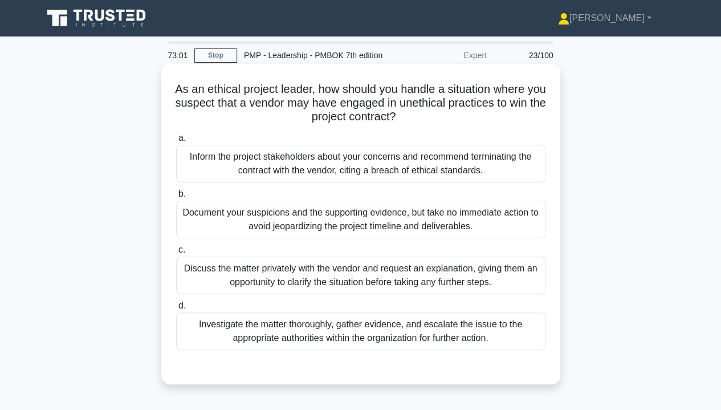
click at [515, 336] on div "Investigate the matter thoroughly, gather evidence, and escalate the issue to t…" at bounding box center [360, 331] width 369 height 38
click at [176, 309] on input "d. Investigate the matter thoroughly, gather evidence, and escalate the issue t…" at bounding box center [176, 305] width 0 height 7
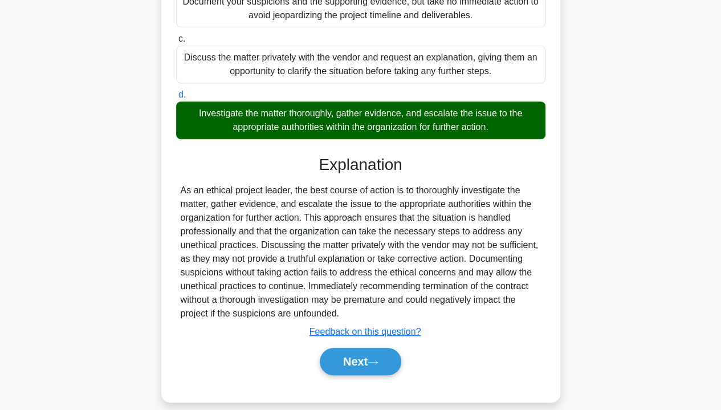
scroll to position [223, 0]
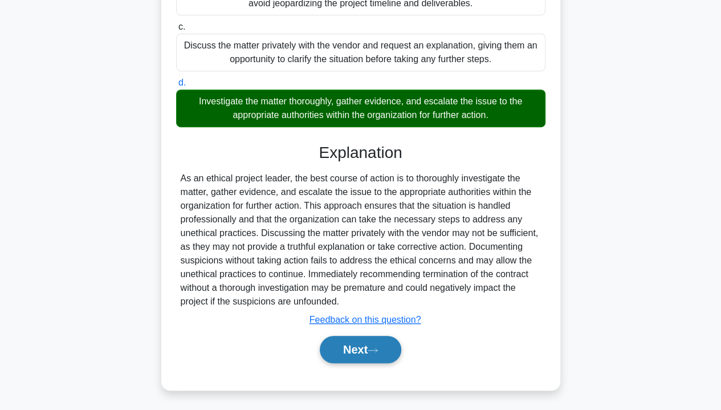
click at [367, 341] on button "Next" at bounding box center [360, 348] width 81 height 27
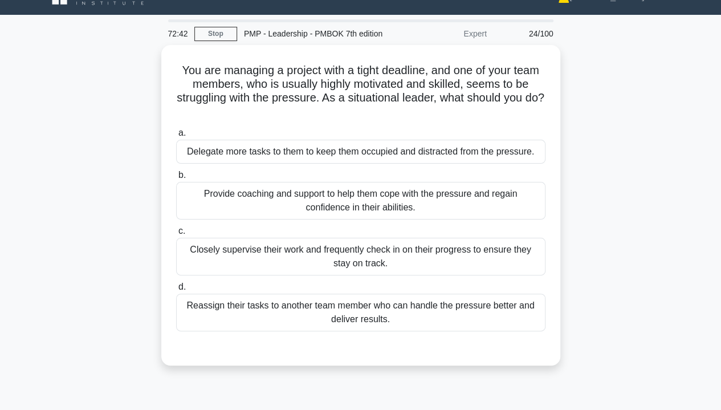
scroll to position [0, 0]
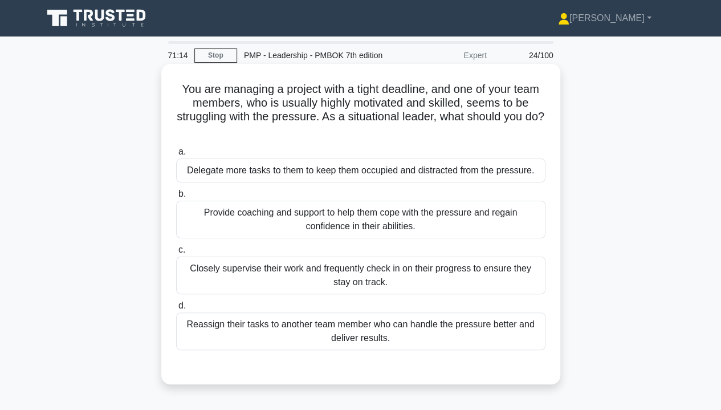
click at [529, 231] on div "Provide coaching and support to help them cope with the pressure and regain con…" at bounding box center [360, 219] width 369 height 38
click at [176, 198] on input "b. Provide coaching and support to help them cope with the pressure and regain …" at bounding box center [176, 193] width 0 height 7
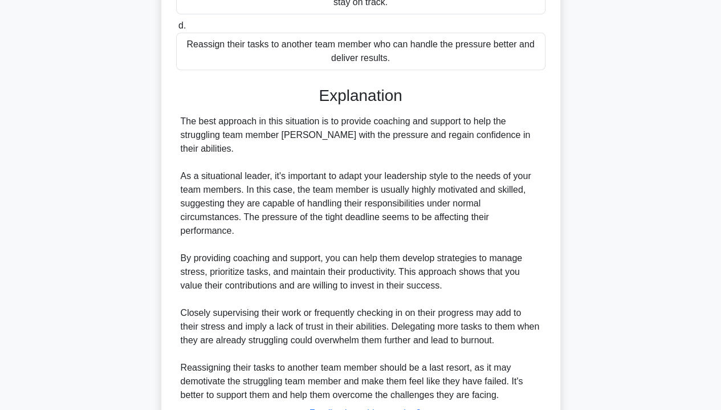
scroll to position [359, 0]
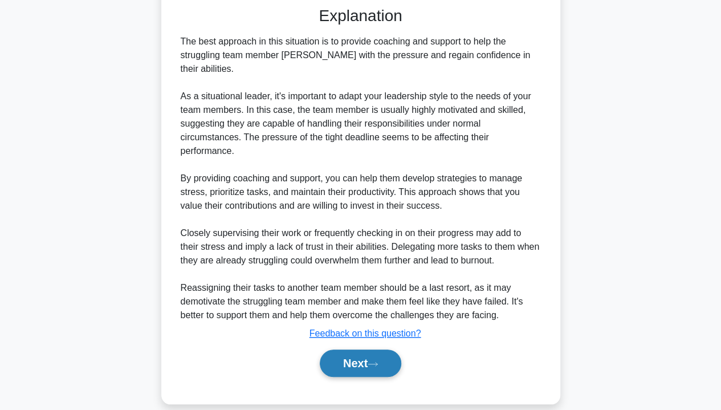
click at [361, 349] on button "Next" at bounding box center [360, 362] width 81 height 27
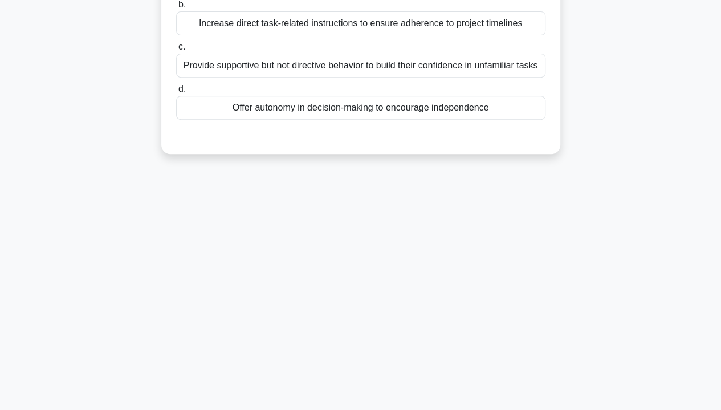
click at [415, 267] on div "71:01 Stop PMP - Leadership - PMBOK 7th edition Expert 25/100 In a newly formed…" at bounding box center [360, 120] width 649 height 570
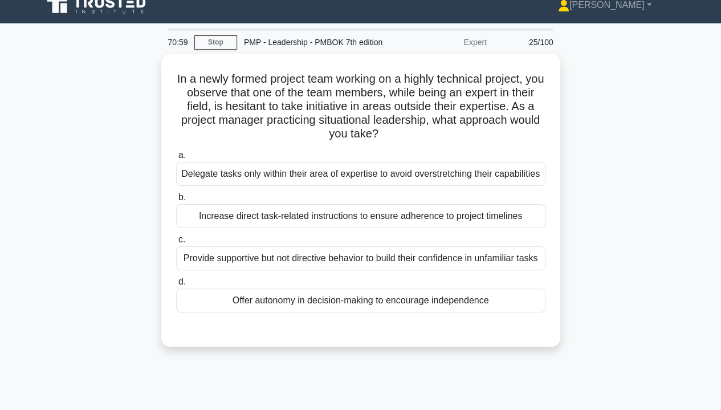
scroll to position [10, 0]
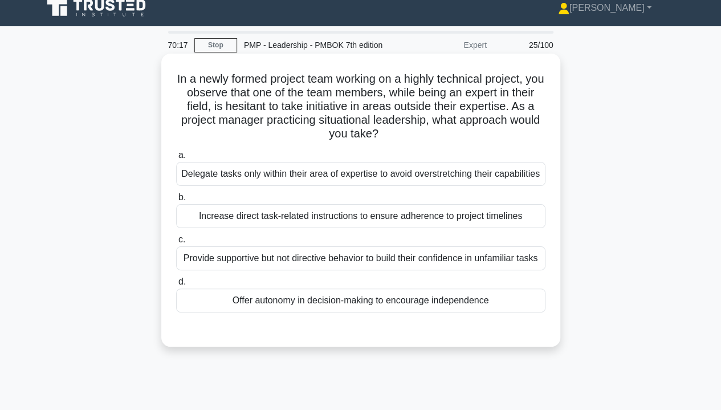
click at [522, 265] on div "Provide supportive but not directive behavior to build their confidence in unfa…" at bounding box center [360, 258] width 369 height 24
click at [176, 243] on input "c. Provide supportive but not directive behavior to build their confidence in u…" at bounding box center [176, 239] width 0 height 7
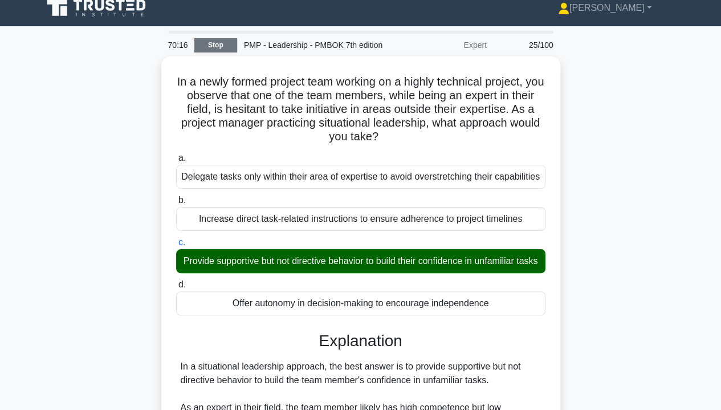
click at [222, 41] on link "Stop" at bounding box center [215, 45] width 43 height 14
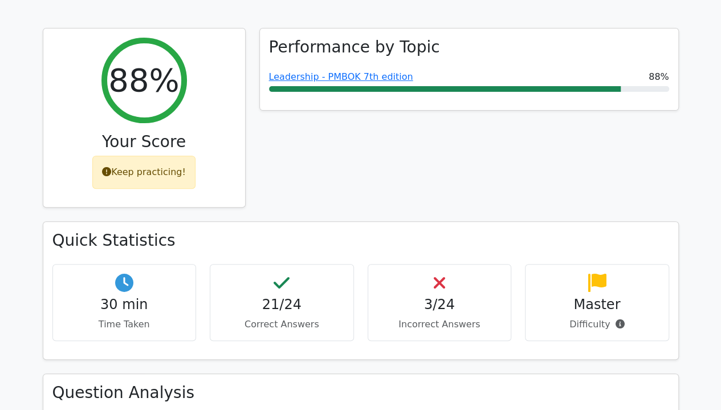
scroll to position [138, 0]
